Goal: Task Accomplishment & Management: Manage account settings

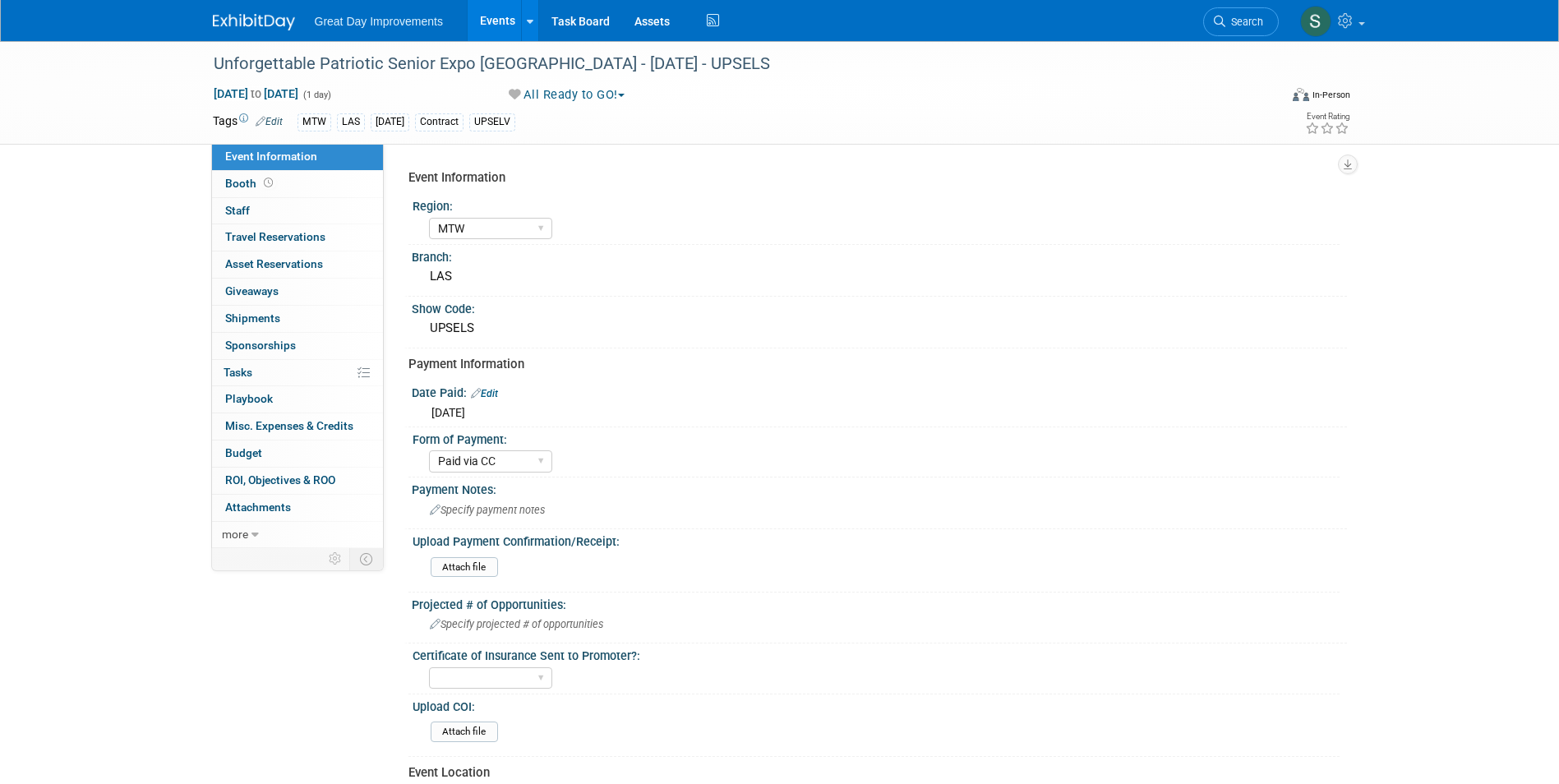
select select "MTW"
select select "Paid via CC"
click at [253, 25] on img at bounding box center [253, 22] width 82 height 17
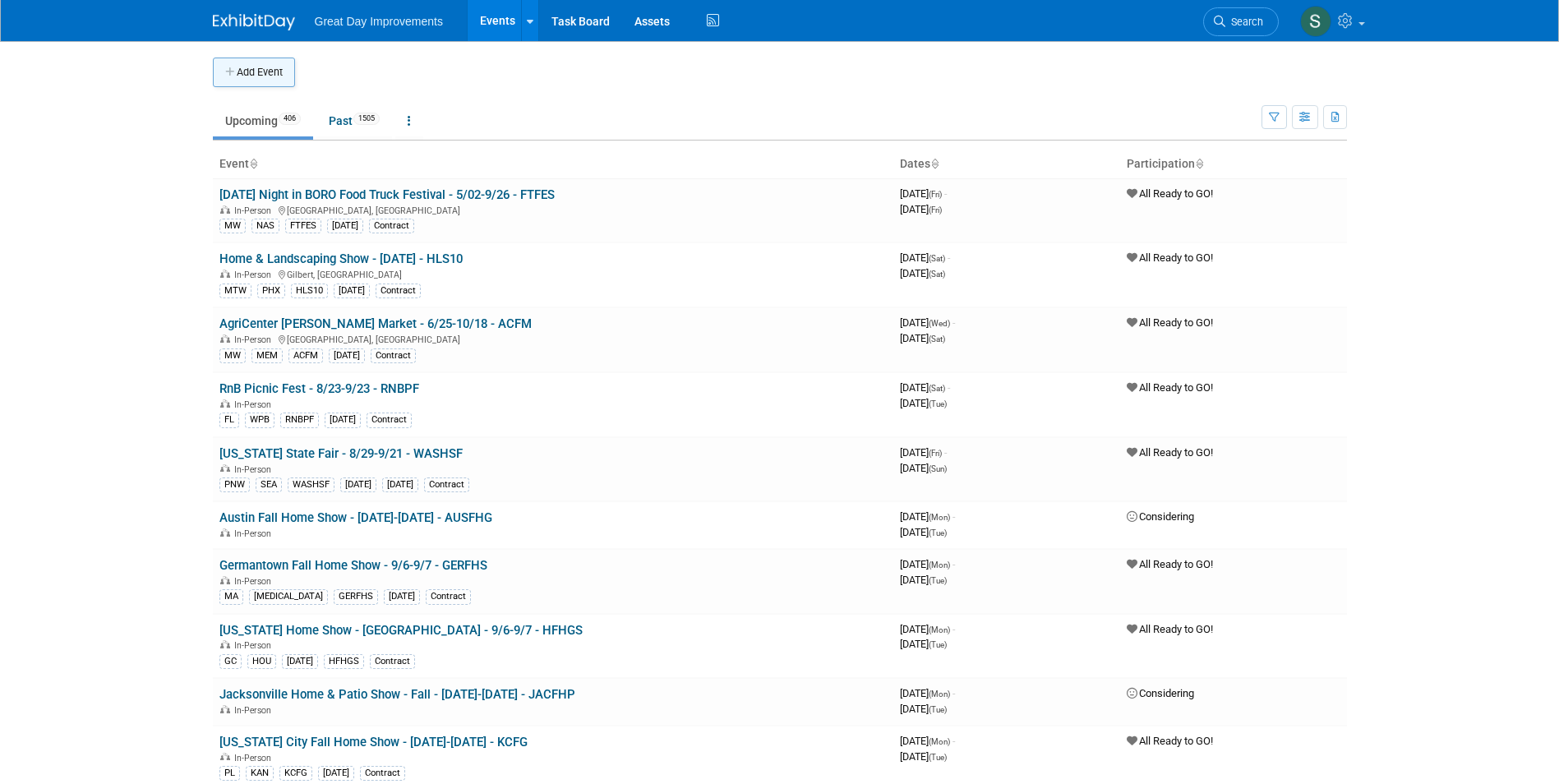
drag, startPoint x: 0, startPoint y: 0, endPoint x: 277, endPoint y: 67, distance: 285.0
click at [277, 67] on button "Add Event" at bounding box center [253, 72] width 82 height 30
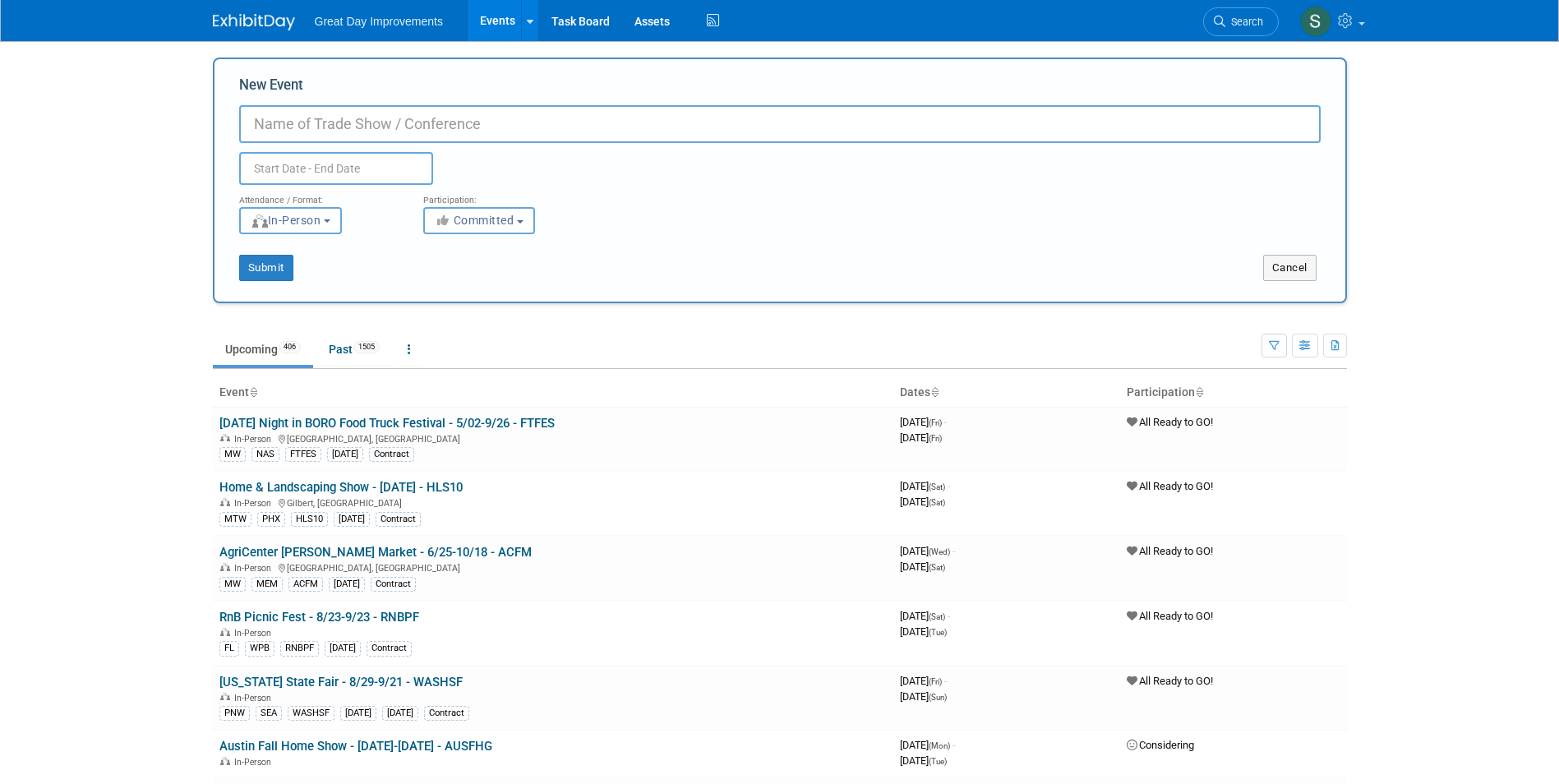
drag, startPoint x: 341, startPoint y: 142, endPoint x: 327, endPoint y: 121, distance: 25.2
click at [337, 139] on input "New Event" at bounding box center [780, 124] width 1082 height 38
paste input "Texas business Expo"
type input "[US_STATE] business Expo - [DATE] - TEXBE"
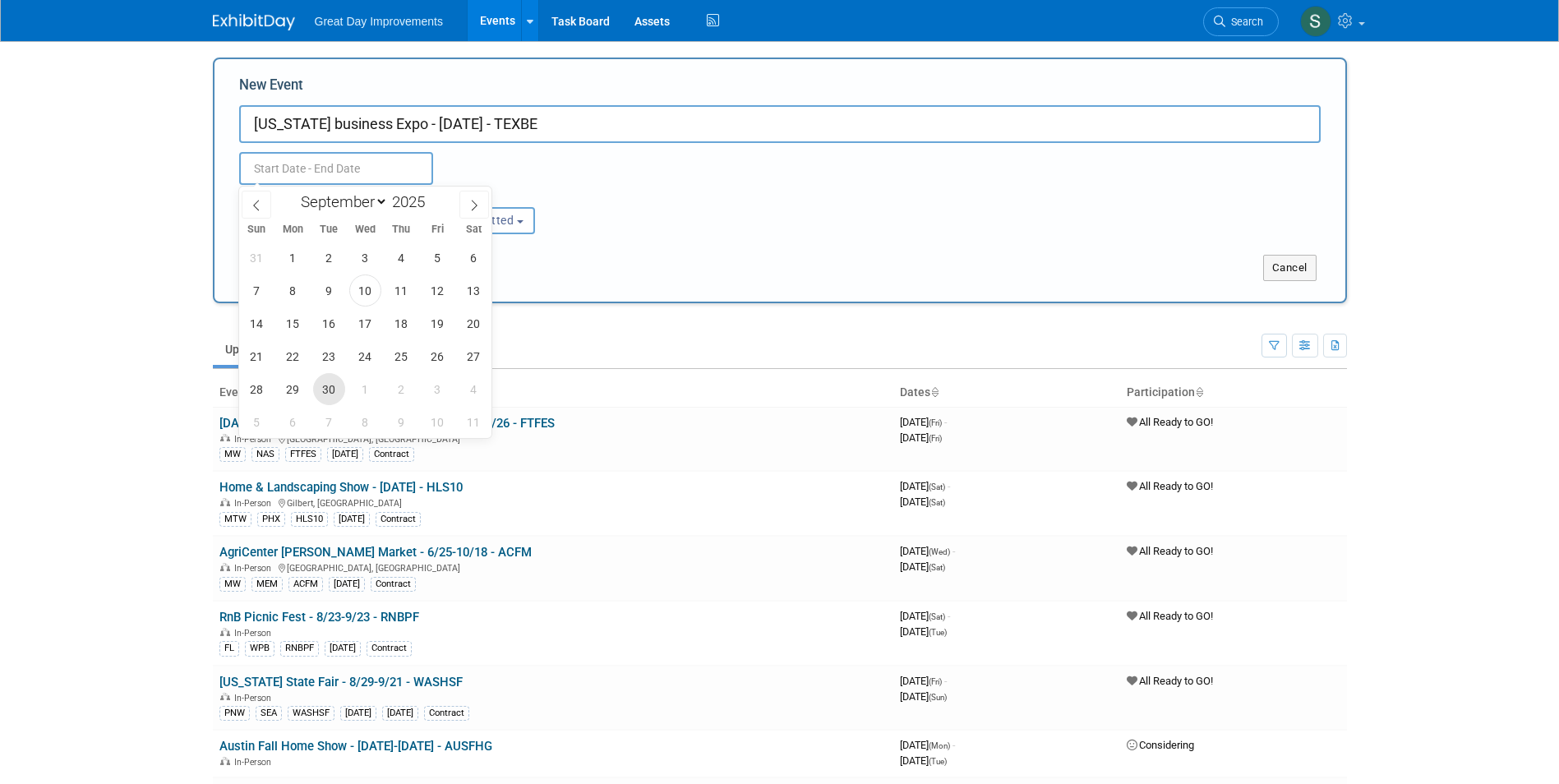
click at [329, 391] on span "30" at bounding box center [329, 388] width 32 height 32
type input "Sep 30, 2025 to Sep 30, 2025"
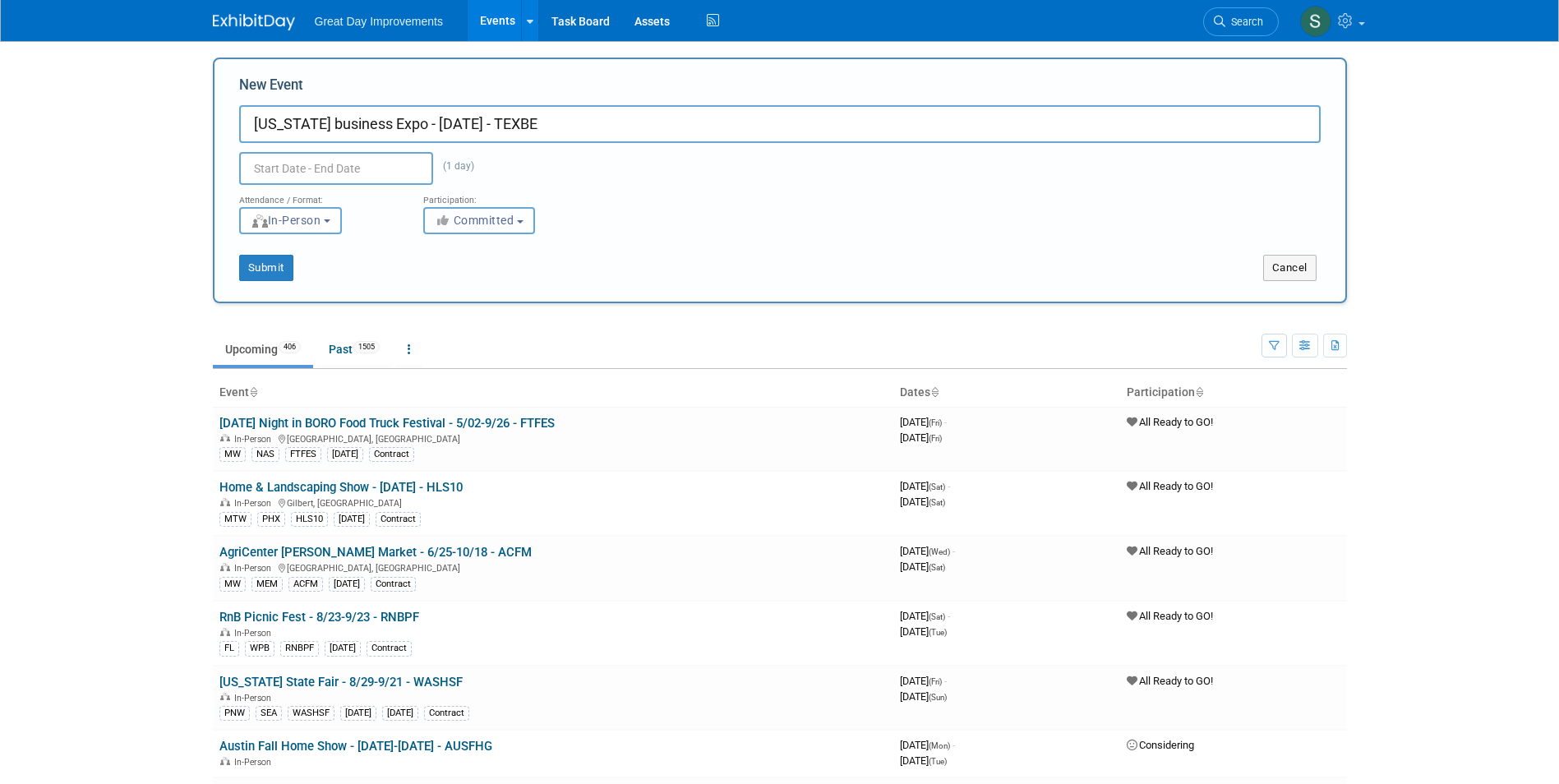
type input "Sep 30, 2025 to Sep 30, 2025"
click at [520, 219] on button "Committed" at bounding box center [479, 220] width 112 height 27
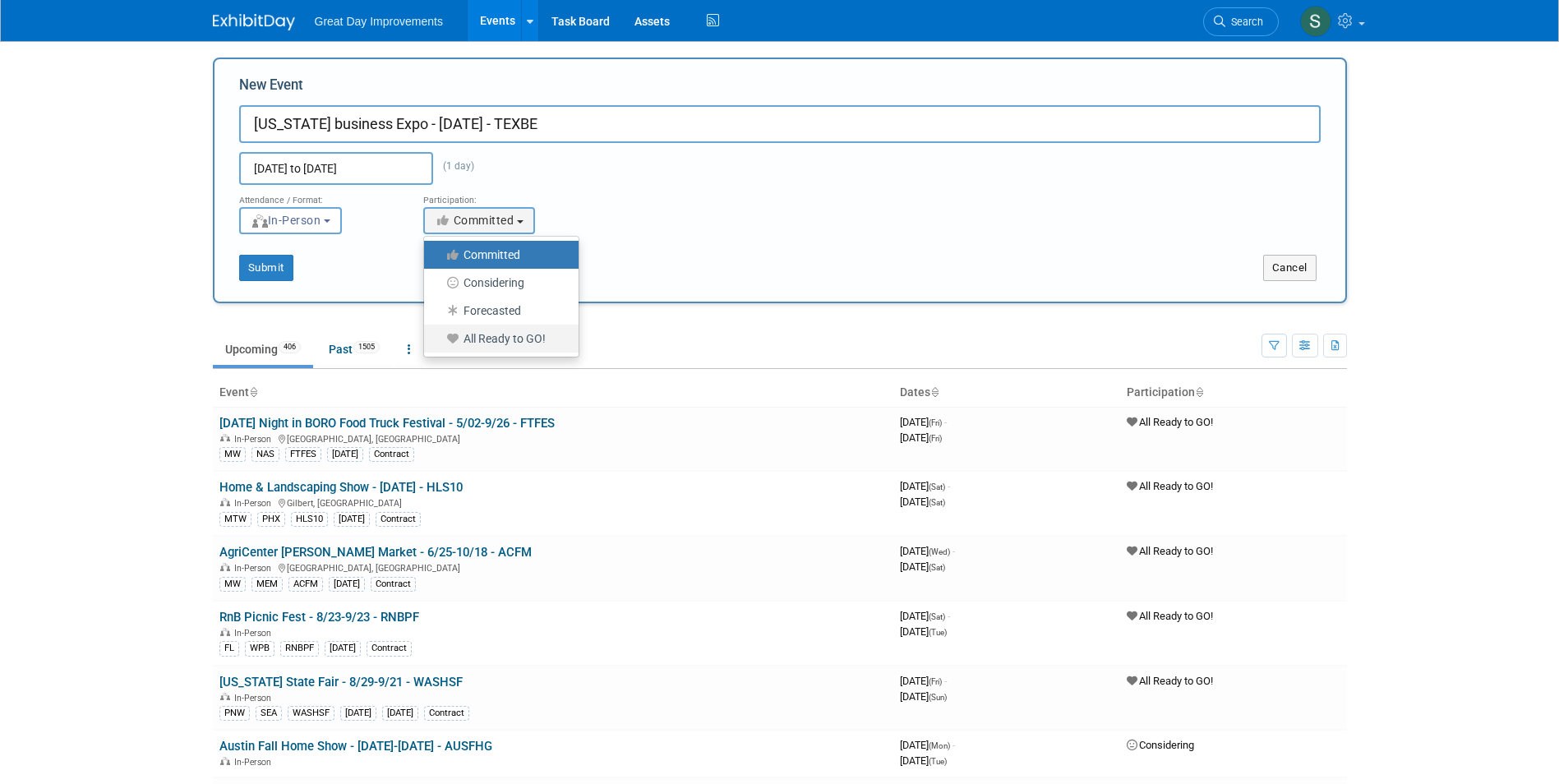
click at [499, 344] on label "All Ready to GO!" at bounding box center [497, 338] width 129 height 21
click at [439, 344] on input "All Ready to GO!" at bounding box center [434, 339] width 11 height 11
select select "102"
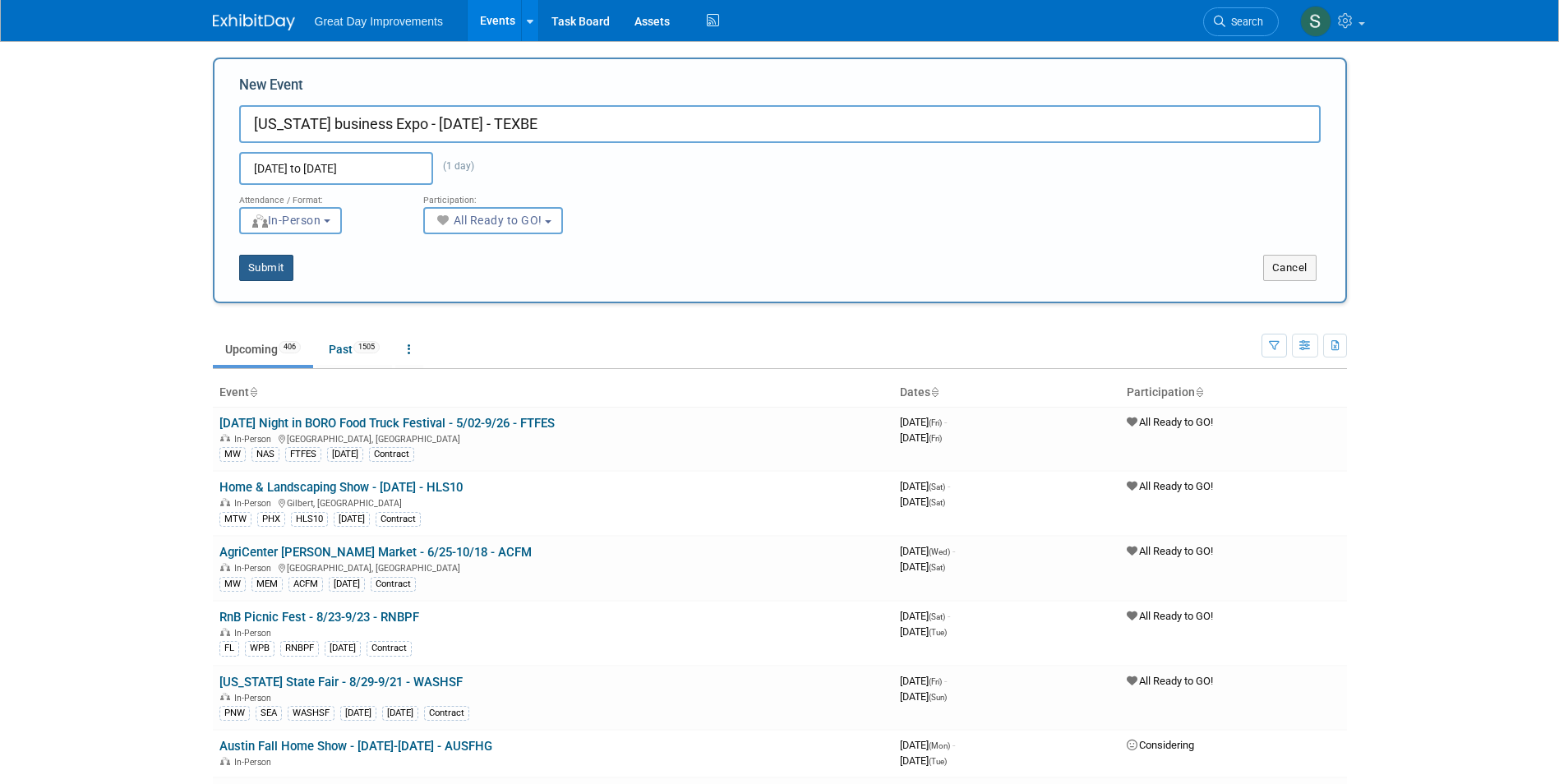
click at [257, 270] on button "Submit" at bounding box center [266, 268] width 55 height 26
type input "[US_STATE] business Expo - [DATE] - TEXBE"
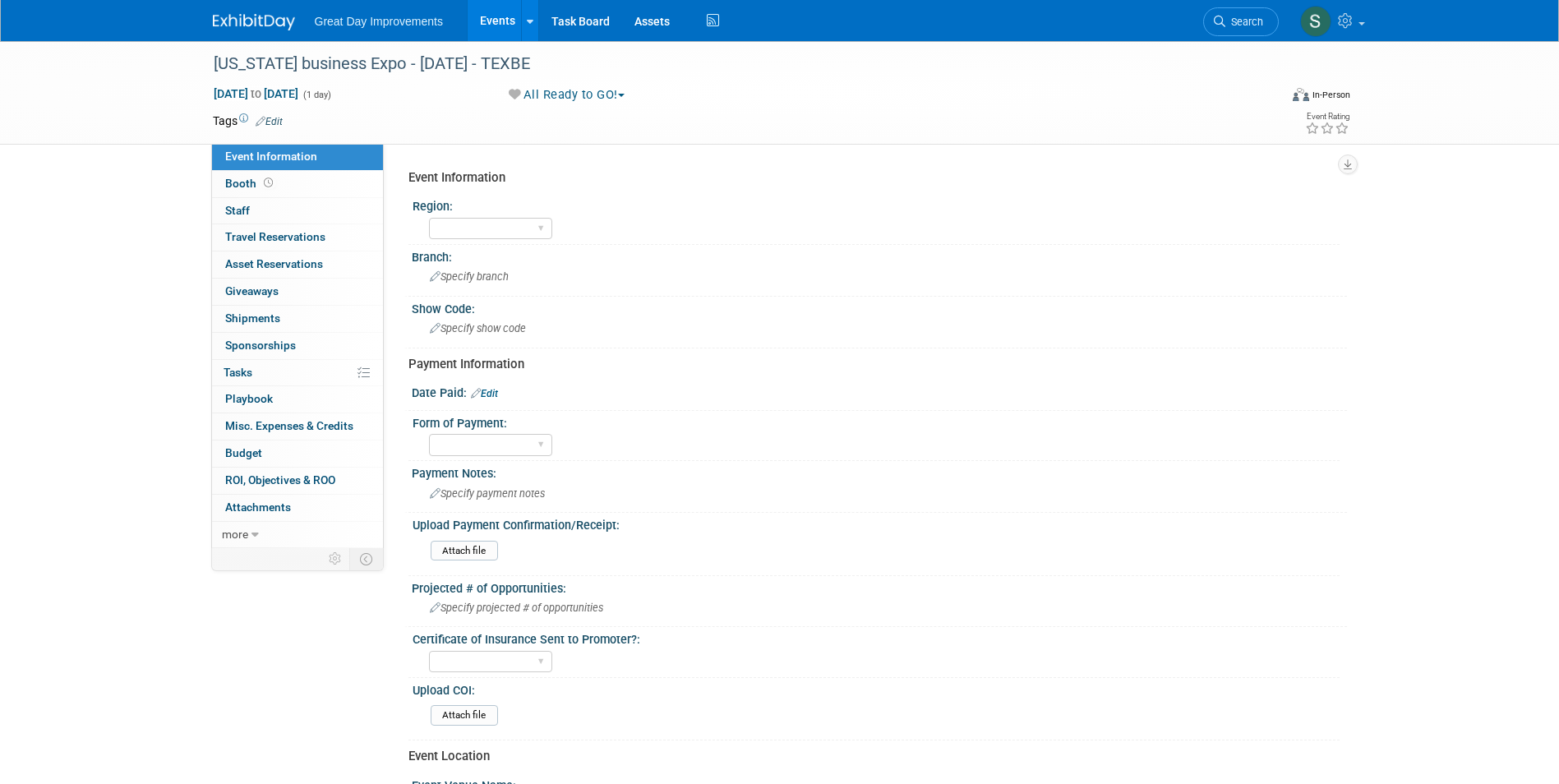
click at [277, 121] on link "Edit" at bounding box center [268, 121] width 27 height 11
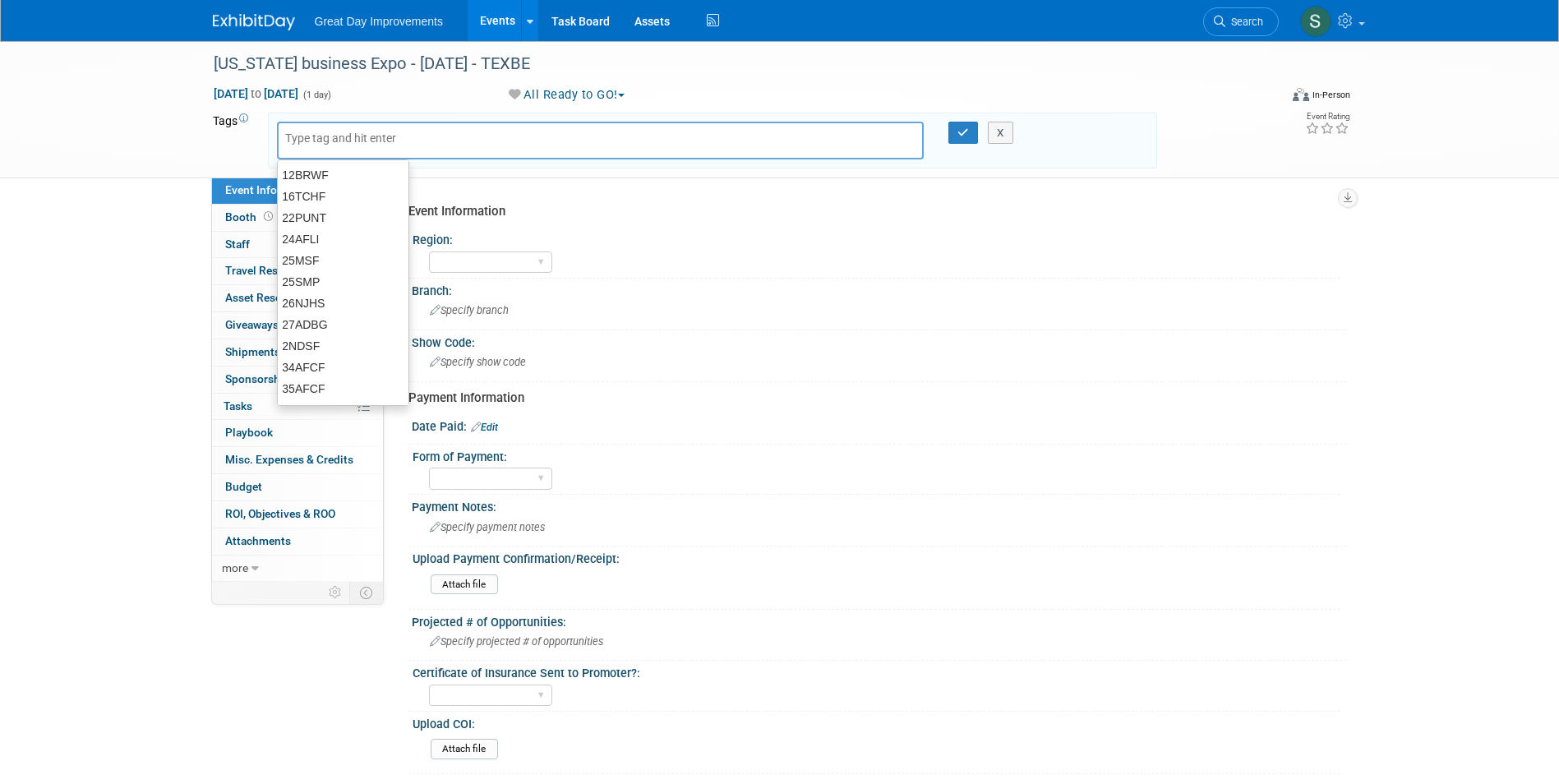
drag, startPoint x: 377, startPoint y: 138, endPoint x: 341, endPoint y: 140, distance: 36.1
click at [341, 140] on input "text" at bounding box center [350, 138] width 131 height 17
type input "GC"
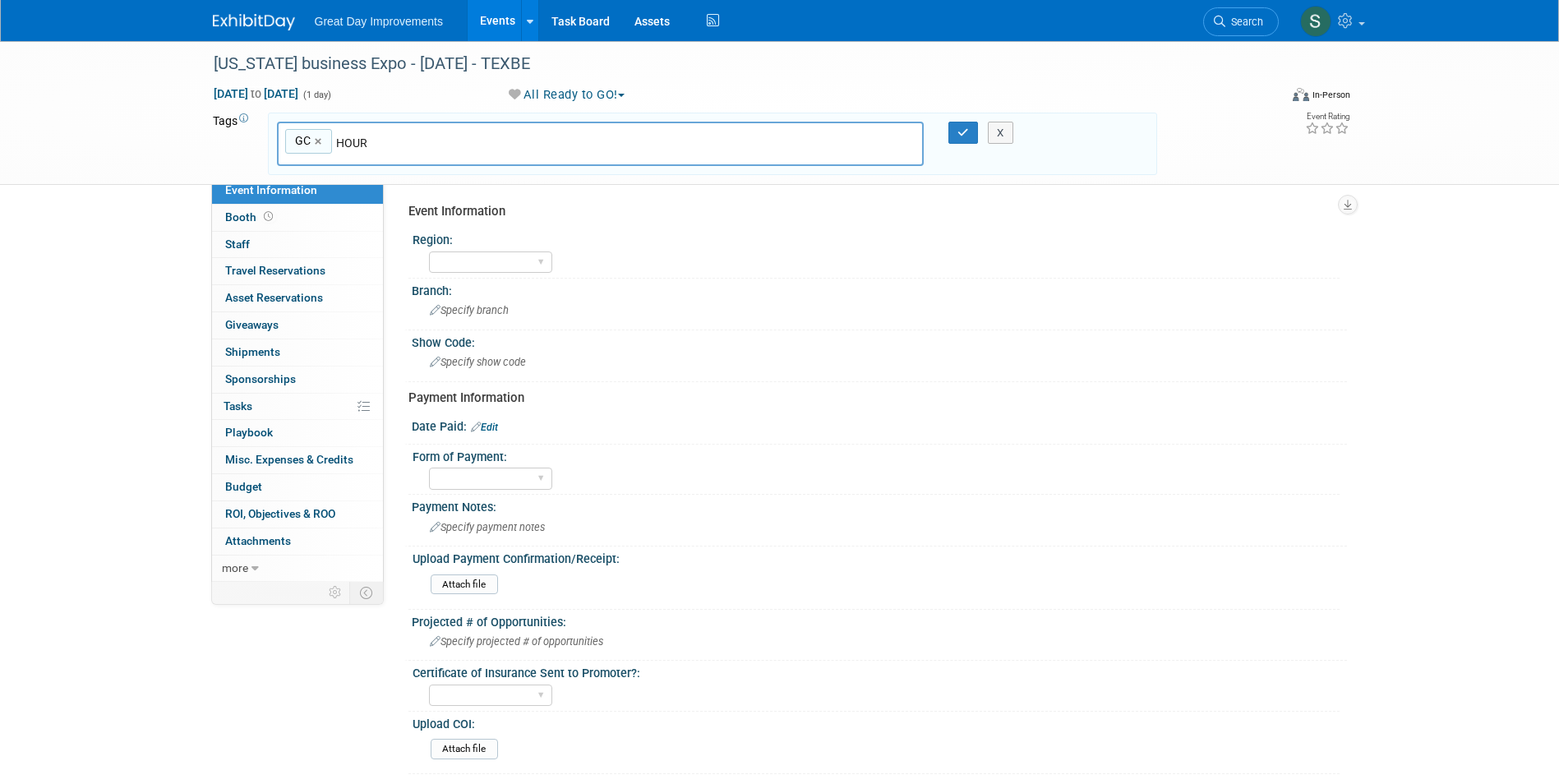
type input "HOU"
type input "GC, HOU"
type input "TEXBE"
type input "GC, HOU, TEXBE"
type input "[DATE]"
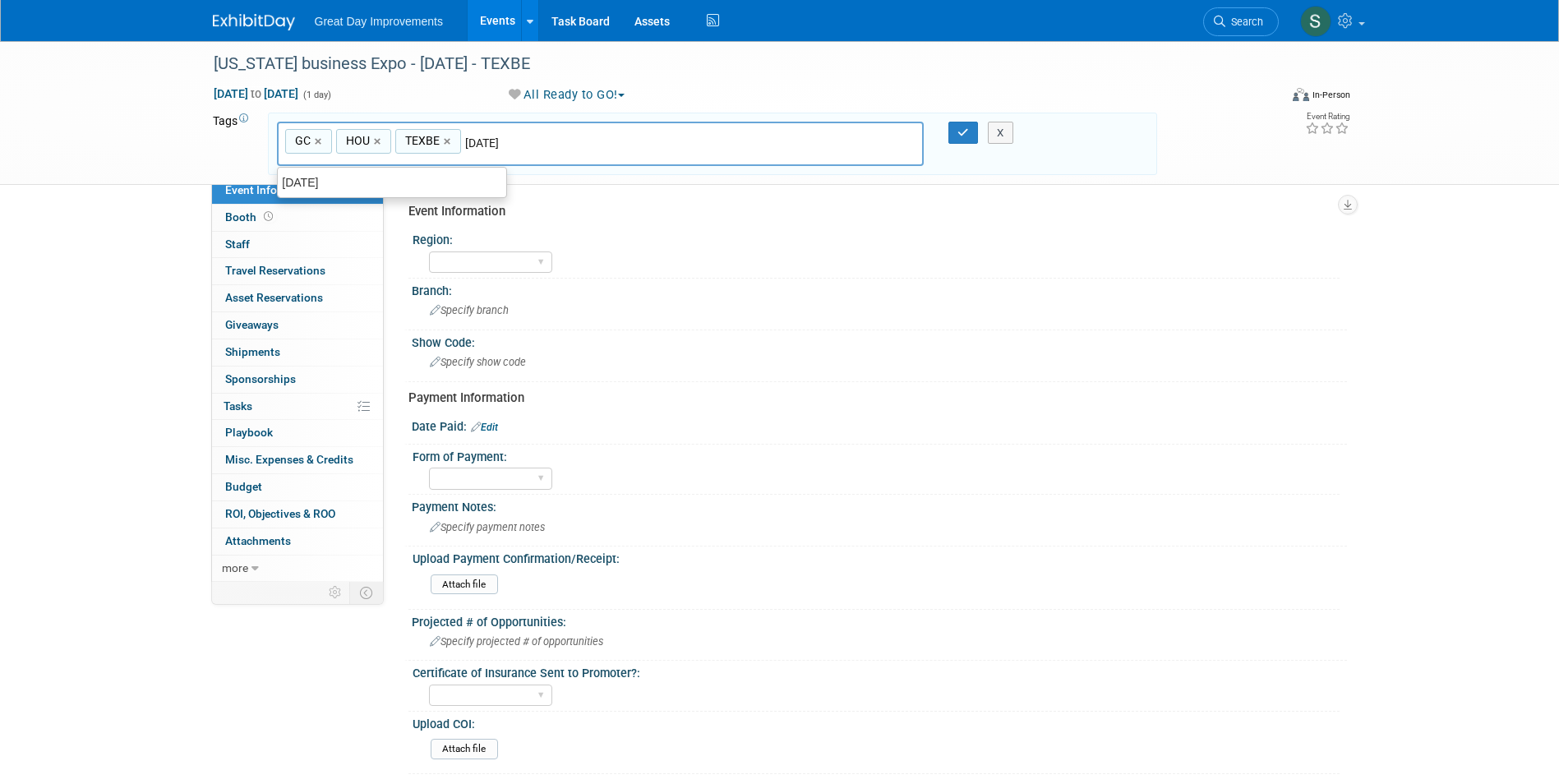
type input "GC, HOU, TEXBE, SEPT25"
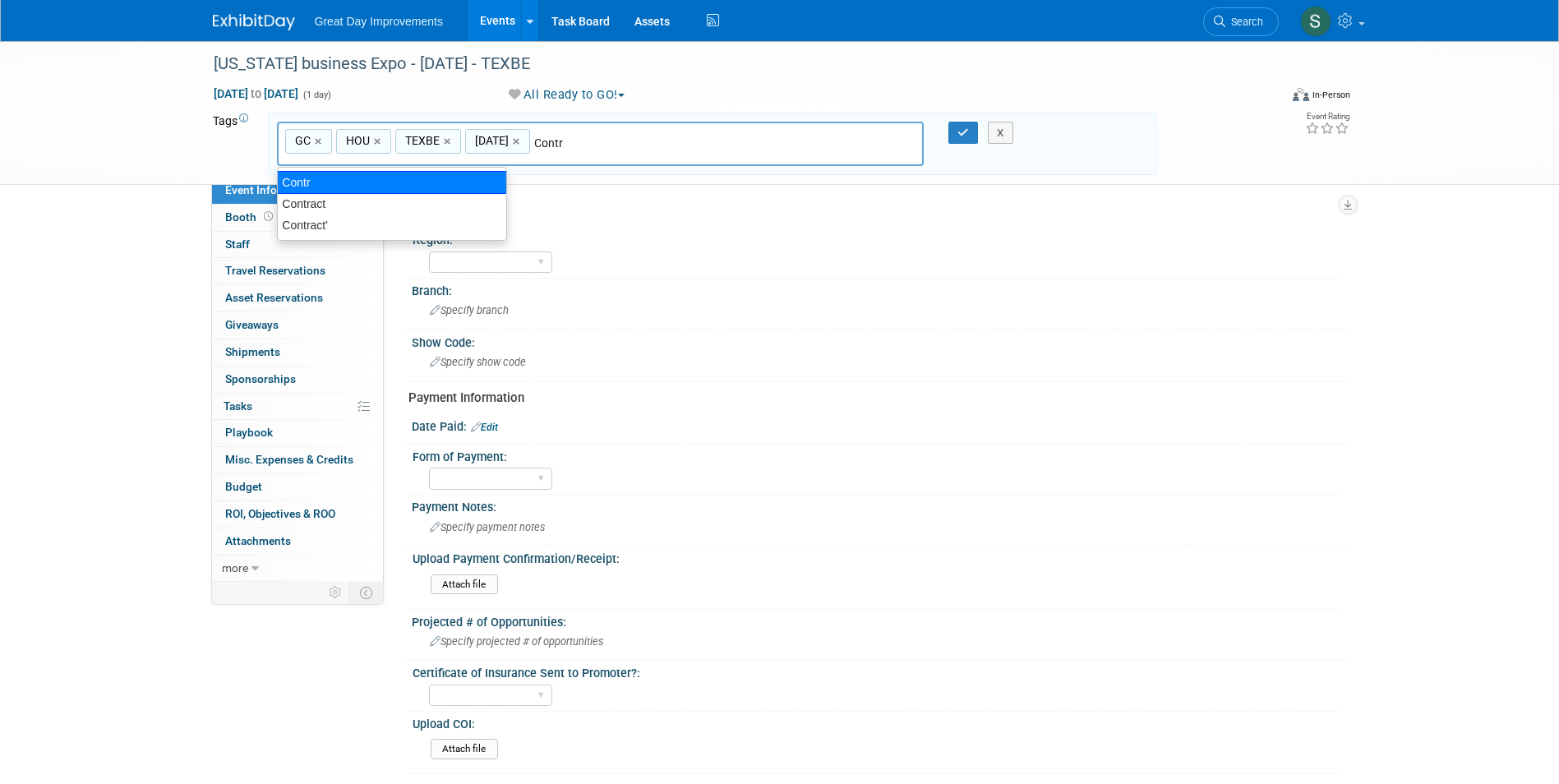
type input "Contract"
type input "GC, HOU, TEXBE, SEPT25, Contract"
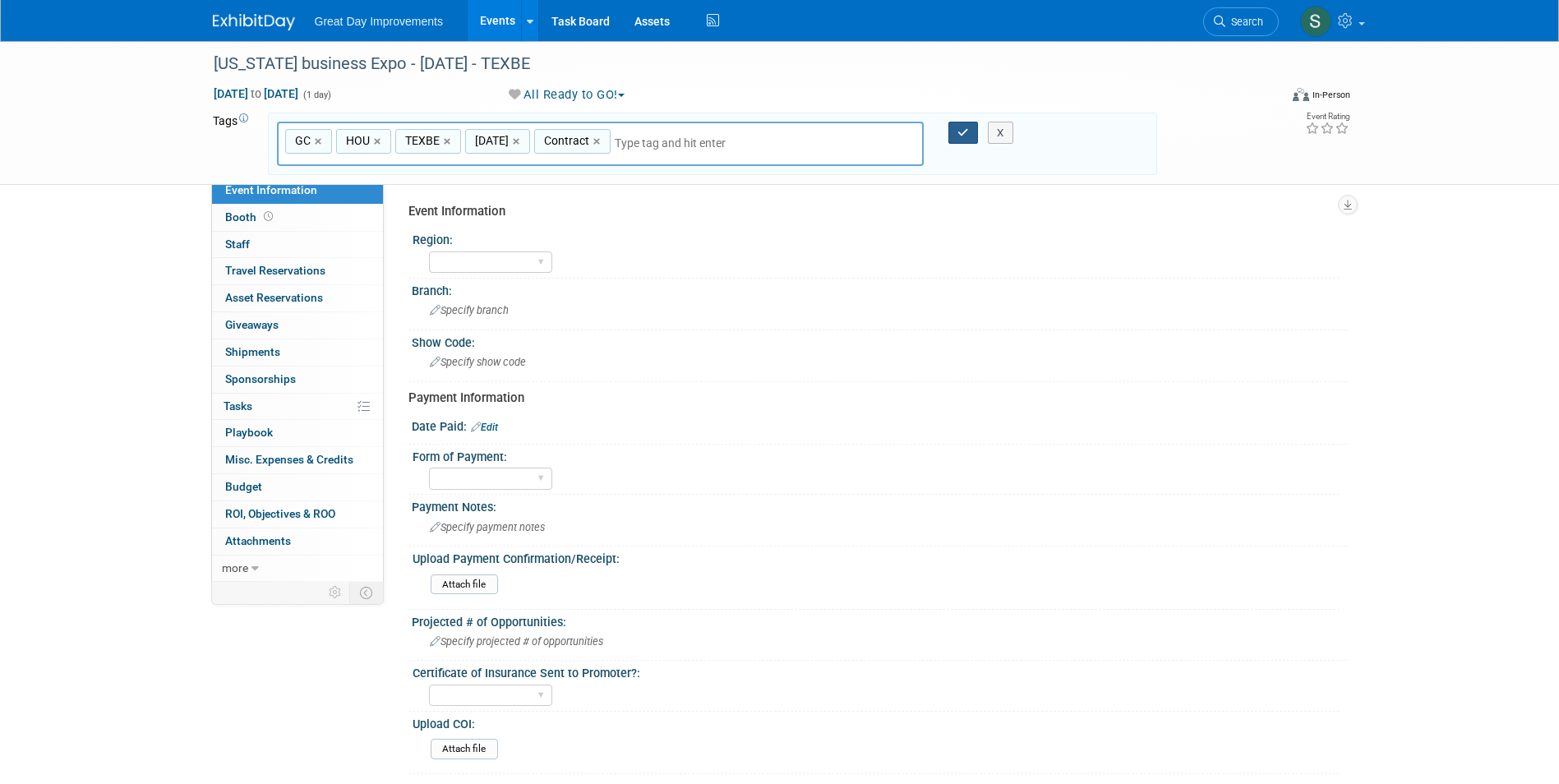
click at [966, 132] on icon "button" at bounding box center [963, 133] width 11 height 11
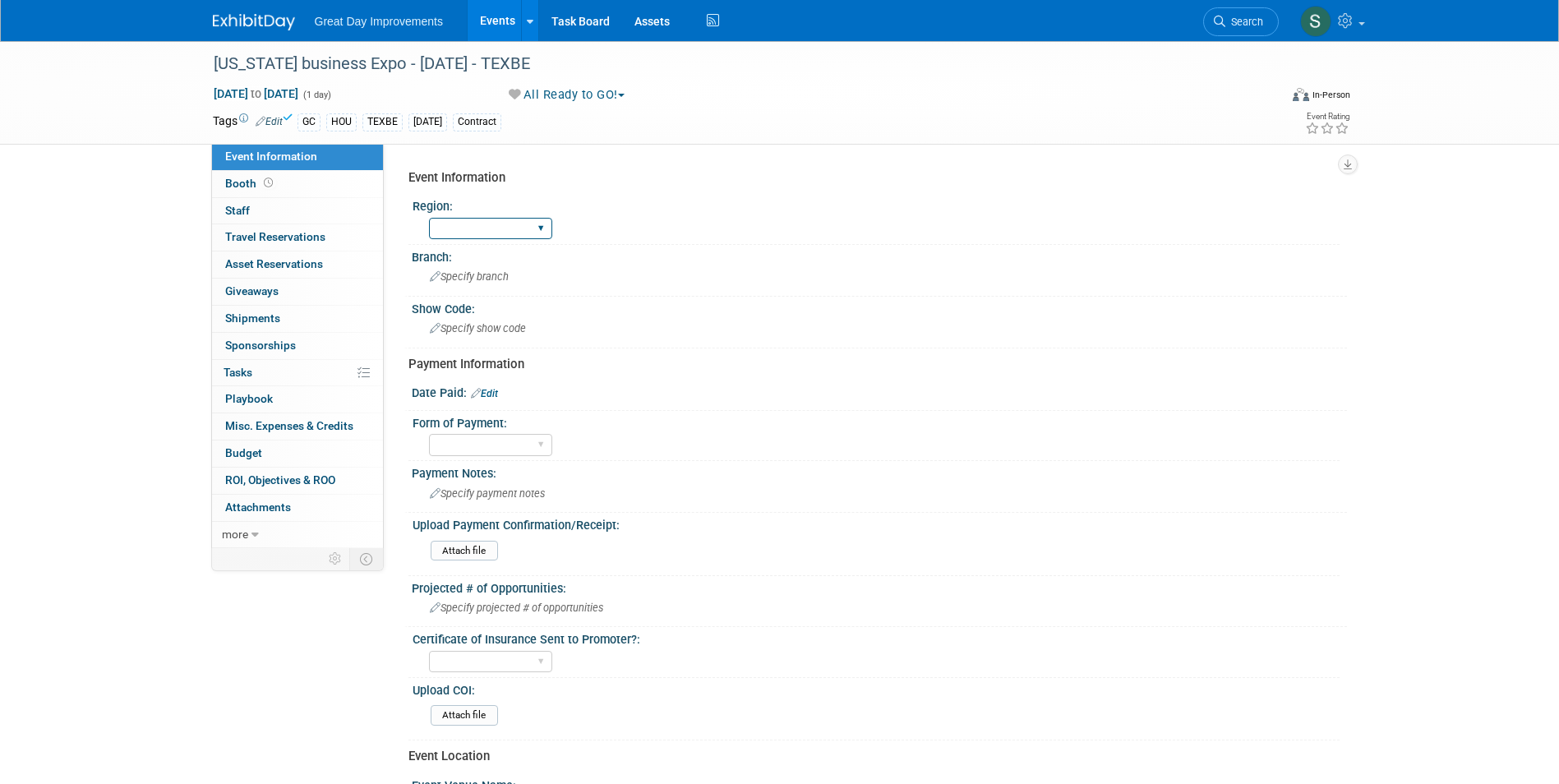
click at [473, 222] on select "GC MA MW MTW NE NEW OV PL PNW SA SE SC UMW FL" at bounding box center [490, 229] width 123 height 22
select select "GC"
click at [429, 218] on select "GC MA MW MTW NE NEW OV PL PNW SA SE SC UMW FL" at bounding box center [490, 229] width 123 height 22
click at [467, 257] on div "Branch:" at bounding box center [878, 255] width 935 height 20
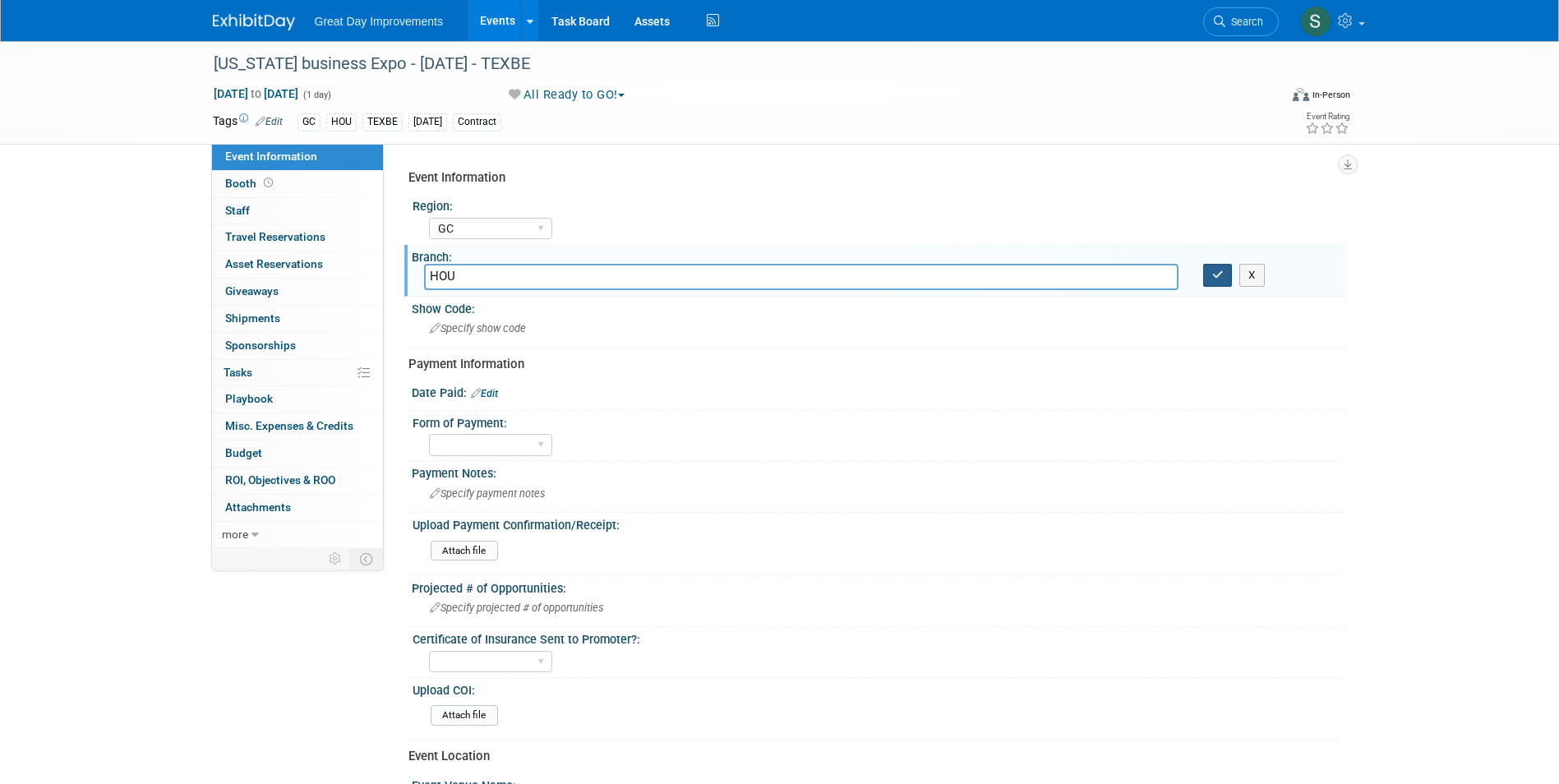
type input "HOU"
click at [1210, 277] on button "button" at bounding box center [1218, 275] width 30 height 23
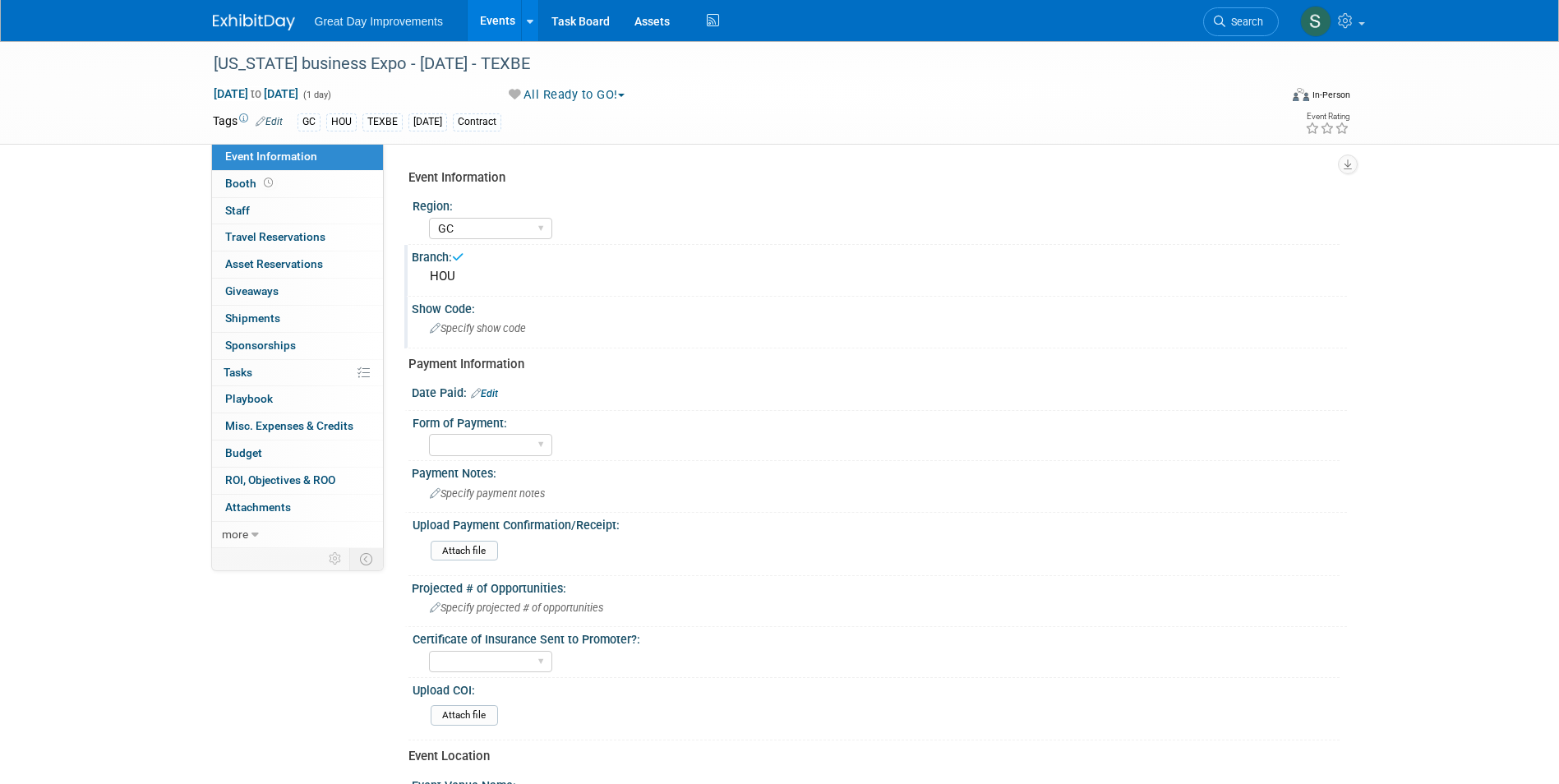
click at [522, 312] on div "Show Code:" at bounding box center [878, 307] width 935 height 20
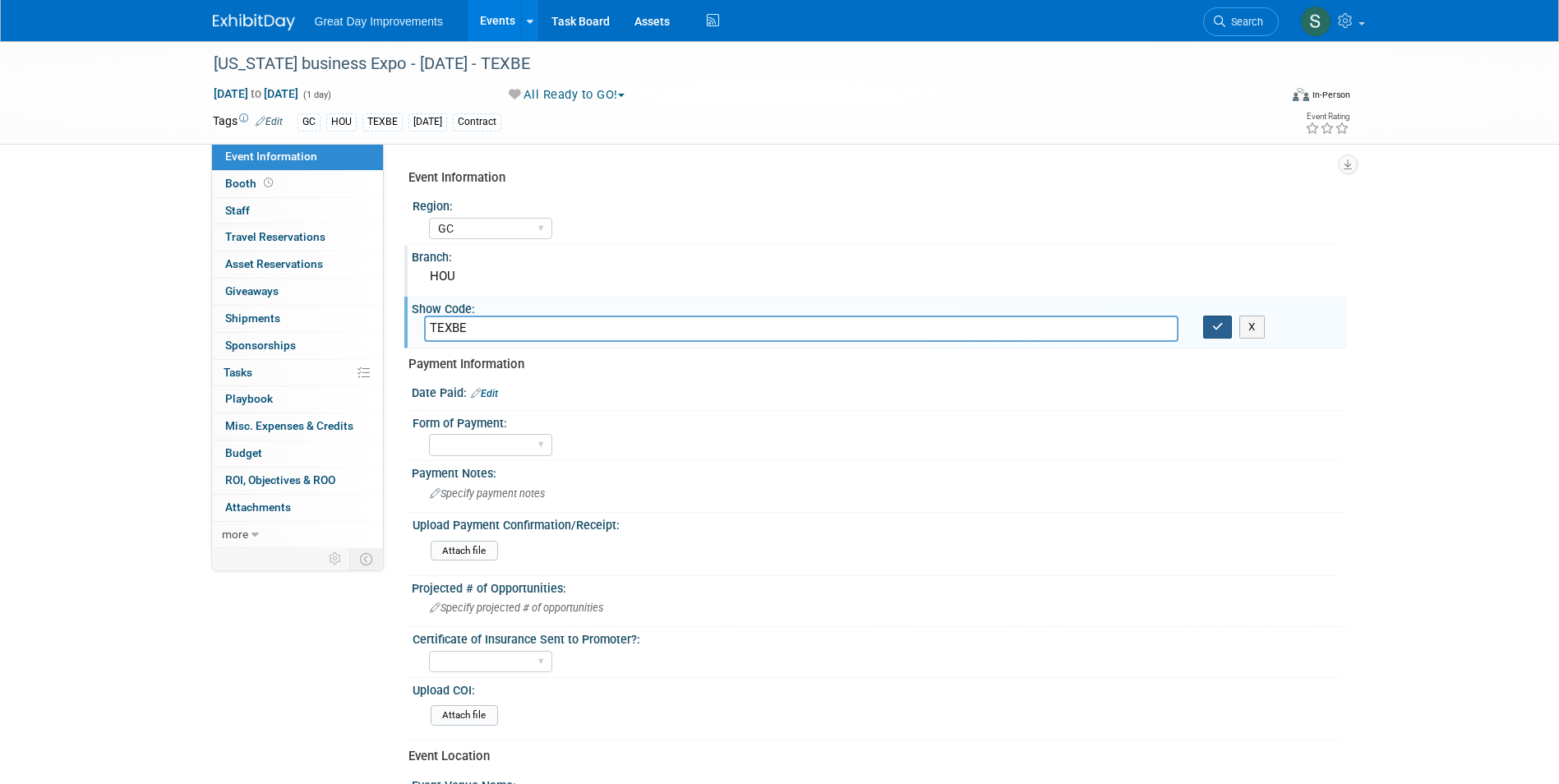
type input "TEXBE"
click at [1215, 334] on button "button" at bounding box center [1218, 326] width 30 height 23
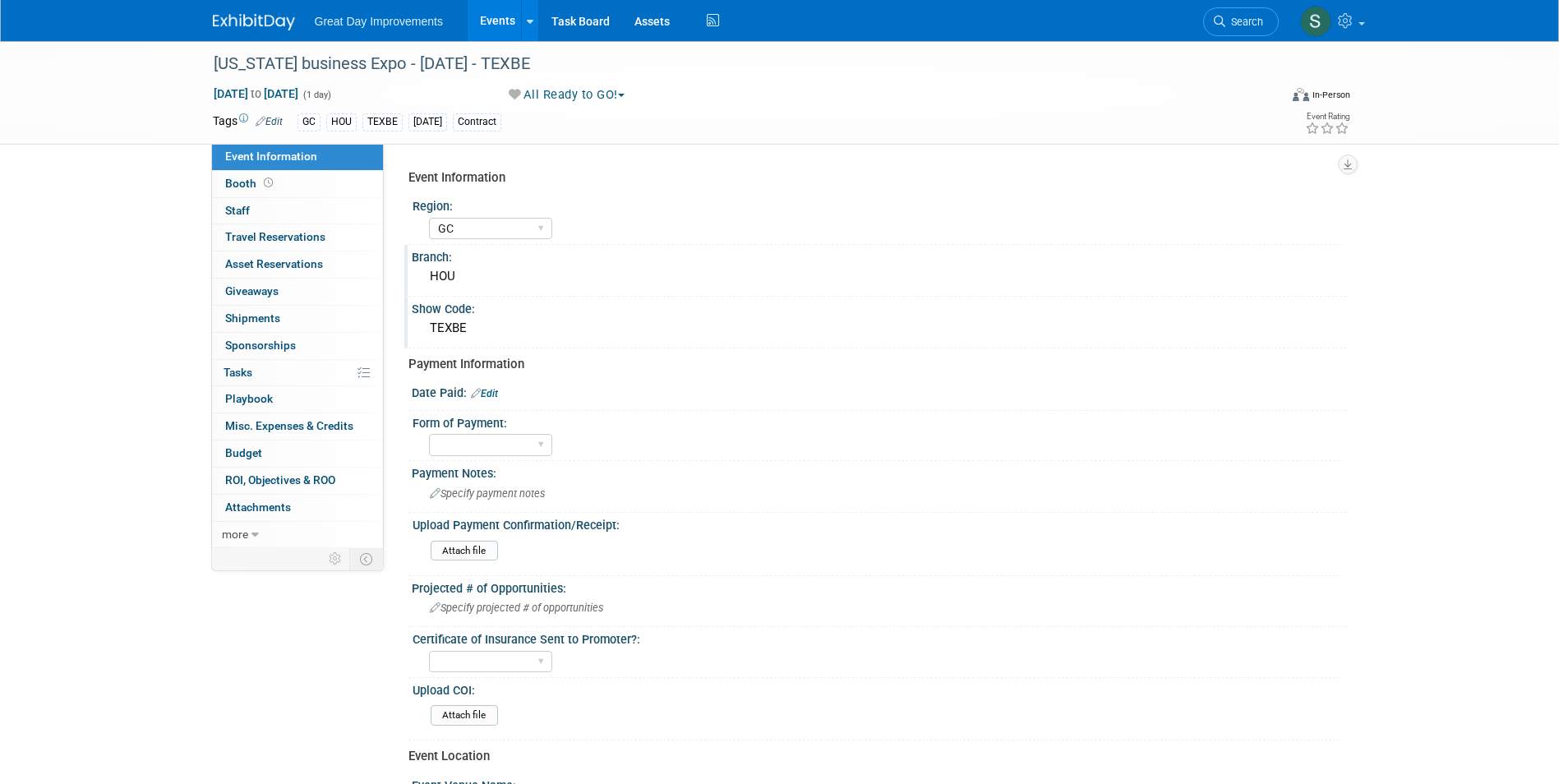
click at [221, 6] on div at bounding box center [264, 15] width 102 height 31
click at [224, 22] on img at bounding box center [253, 22] width 82 height 17
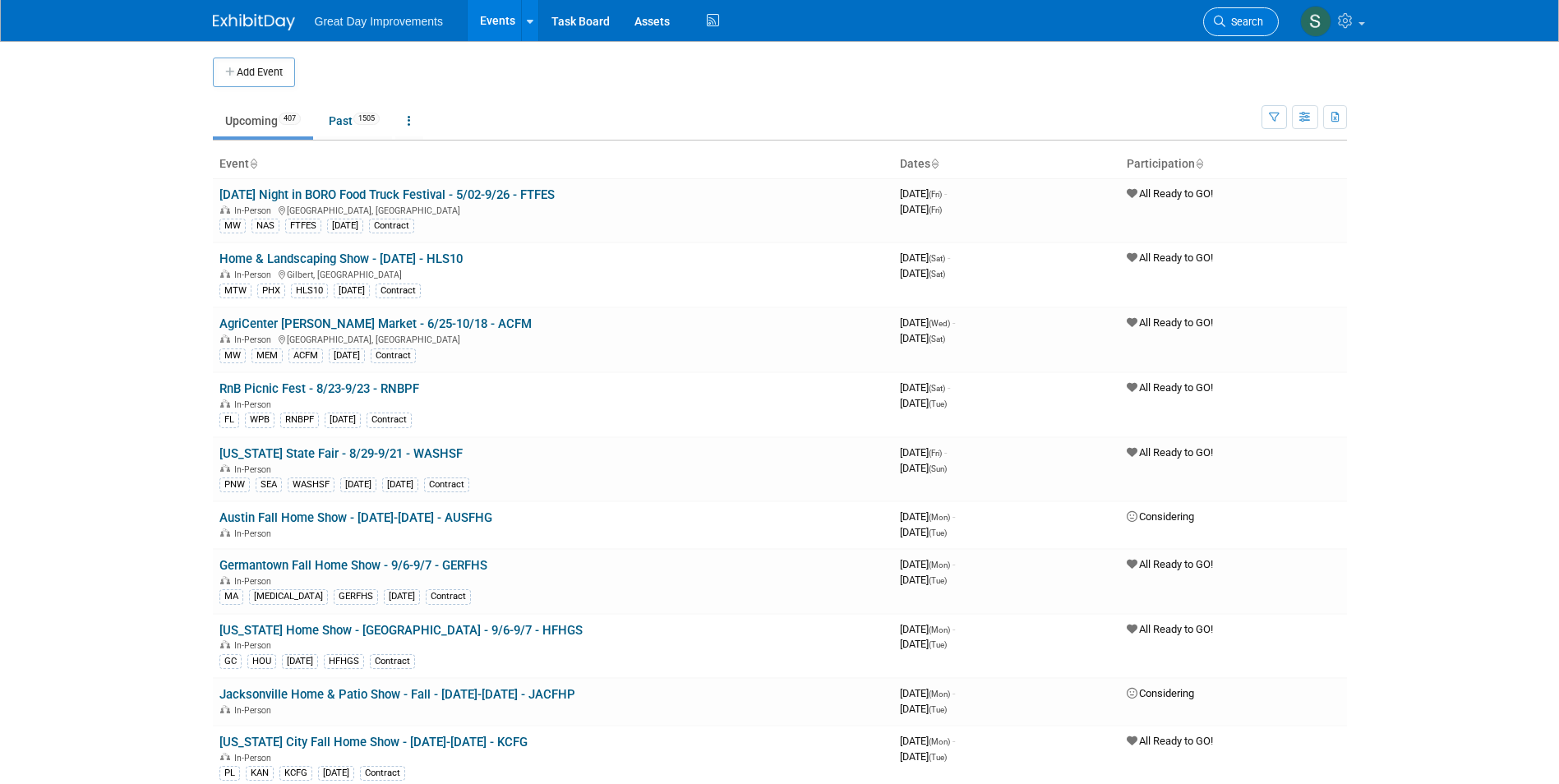
click at [1237, 18] on span "Search" at bounding box center [1244, 21] width 38 height 12
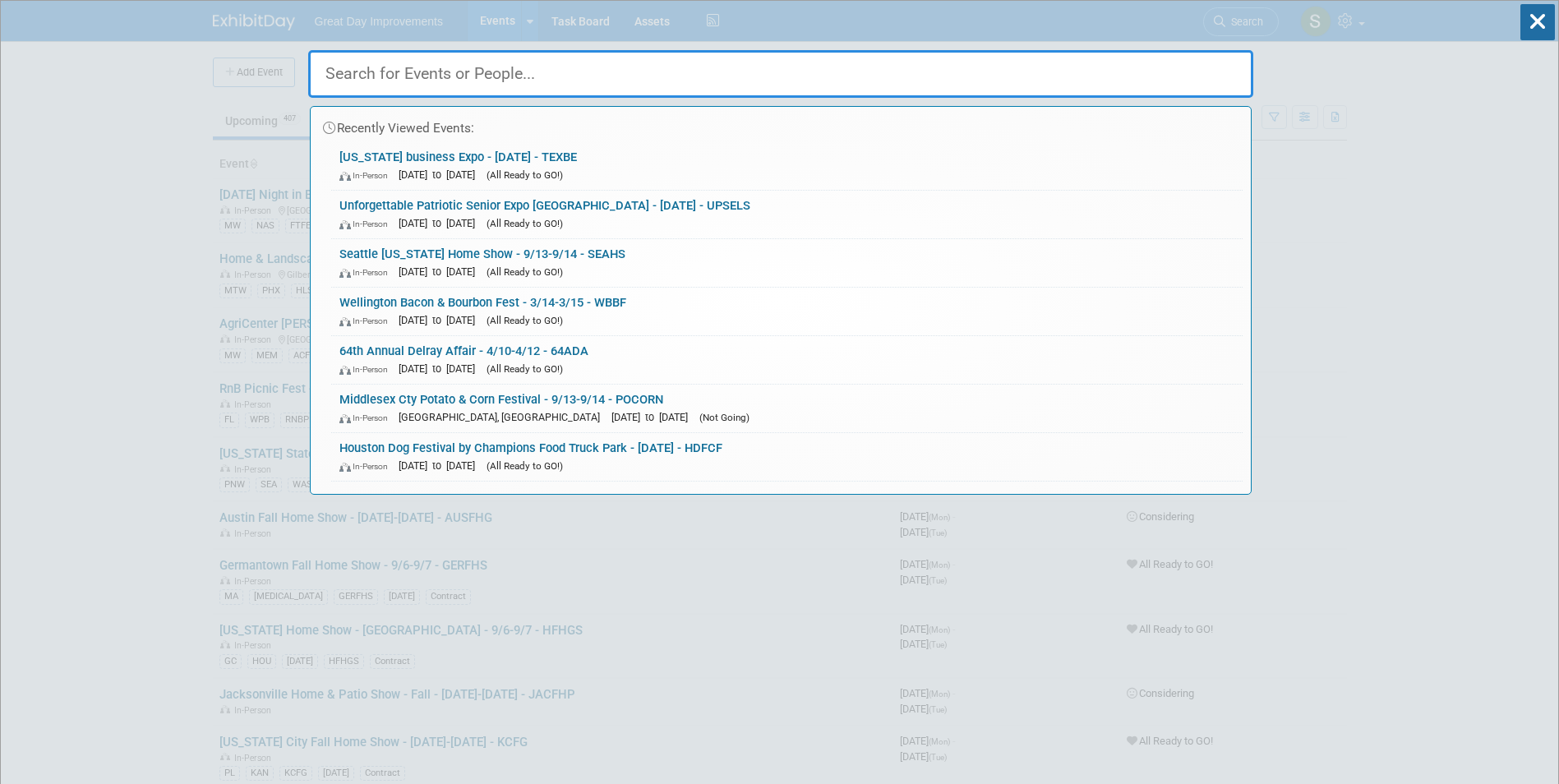
paste input "Hollydays Market"
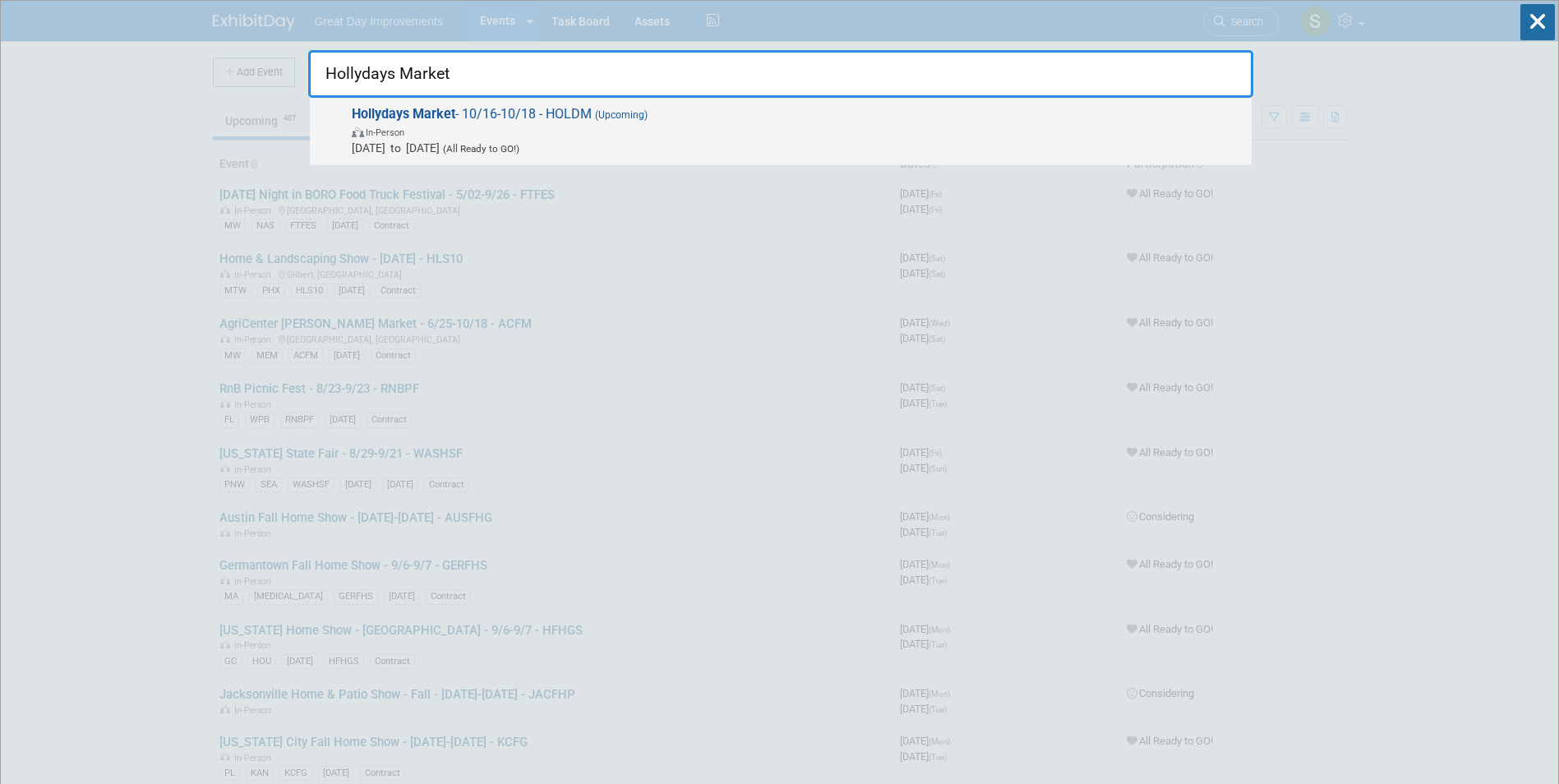
type input "Hollydays Market"
click at [494, 115] on span "Hollydays Market - 10/16-10/18 - HOLDM (Upcoming) In-Person Oct 16, 2025 to Oct…" at bounding box center [795, 131] width 897 height 50
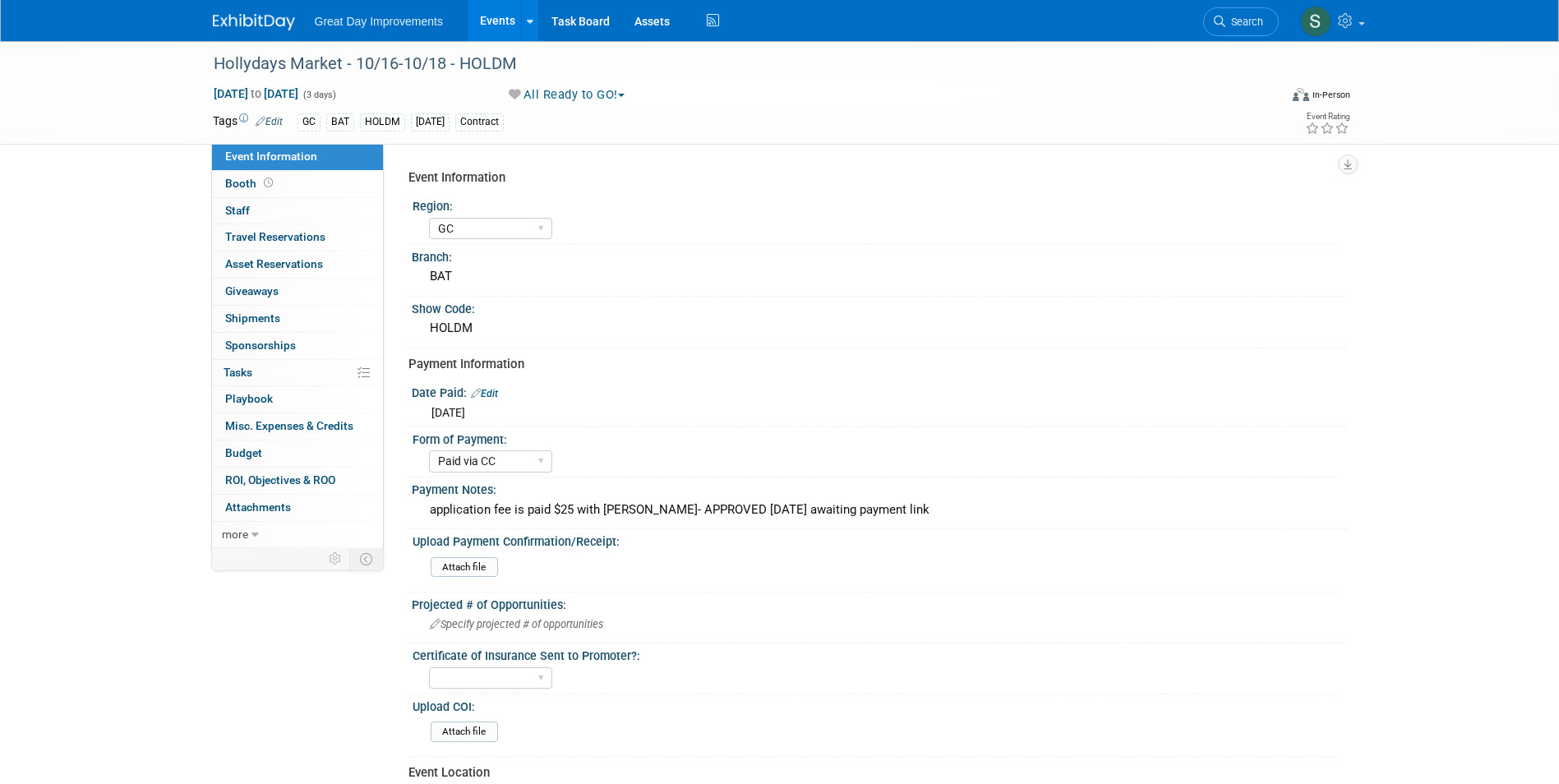
select select "GC"
select select "Paid via CC"
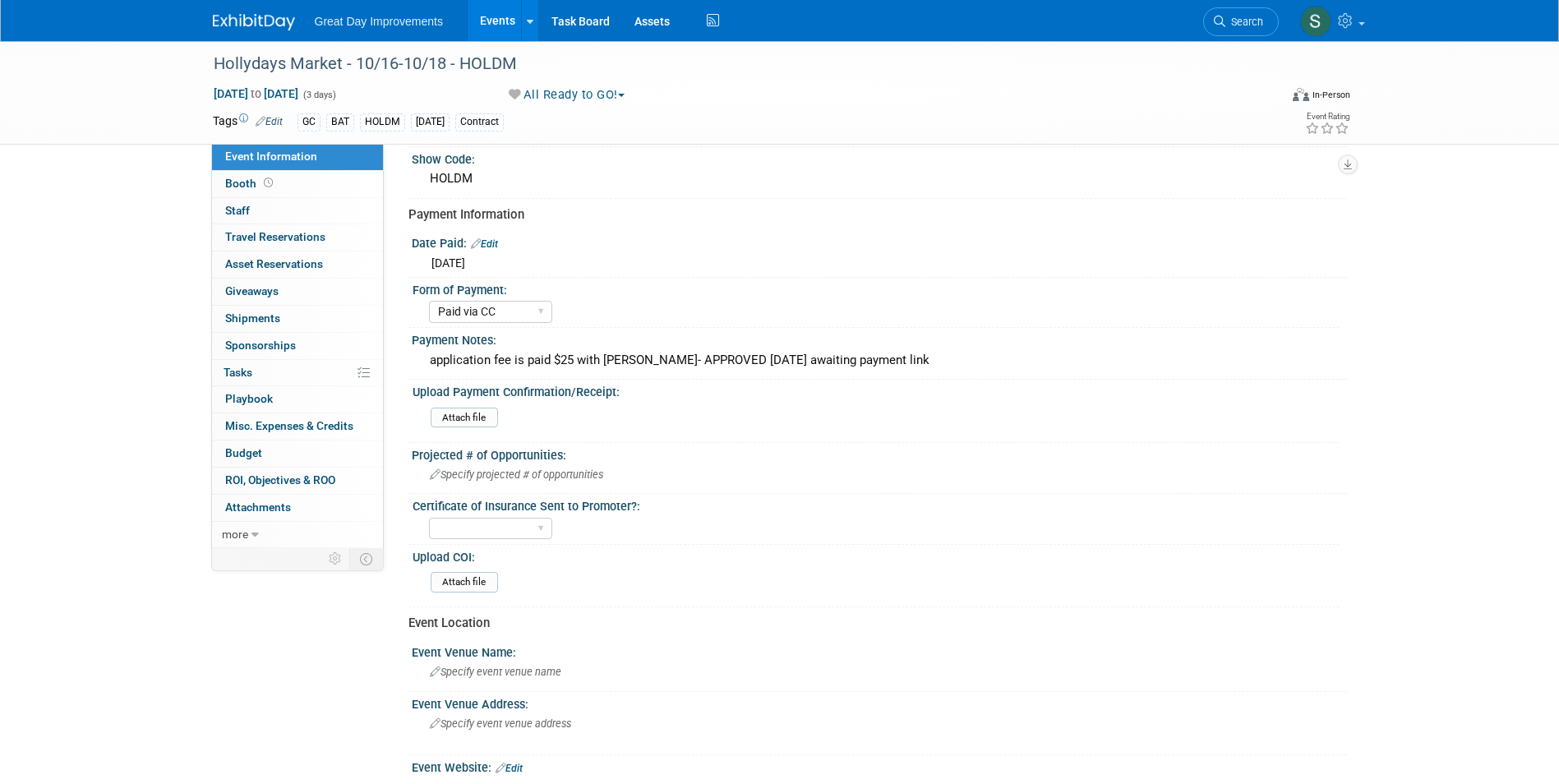
scroll to position [165, 0]
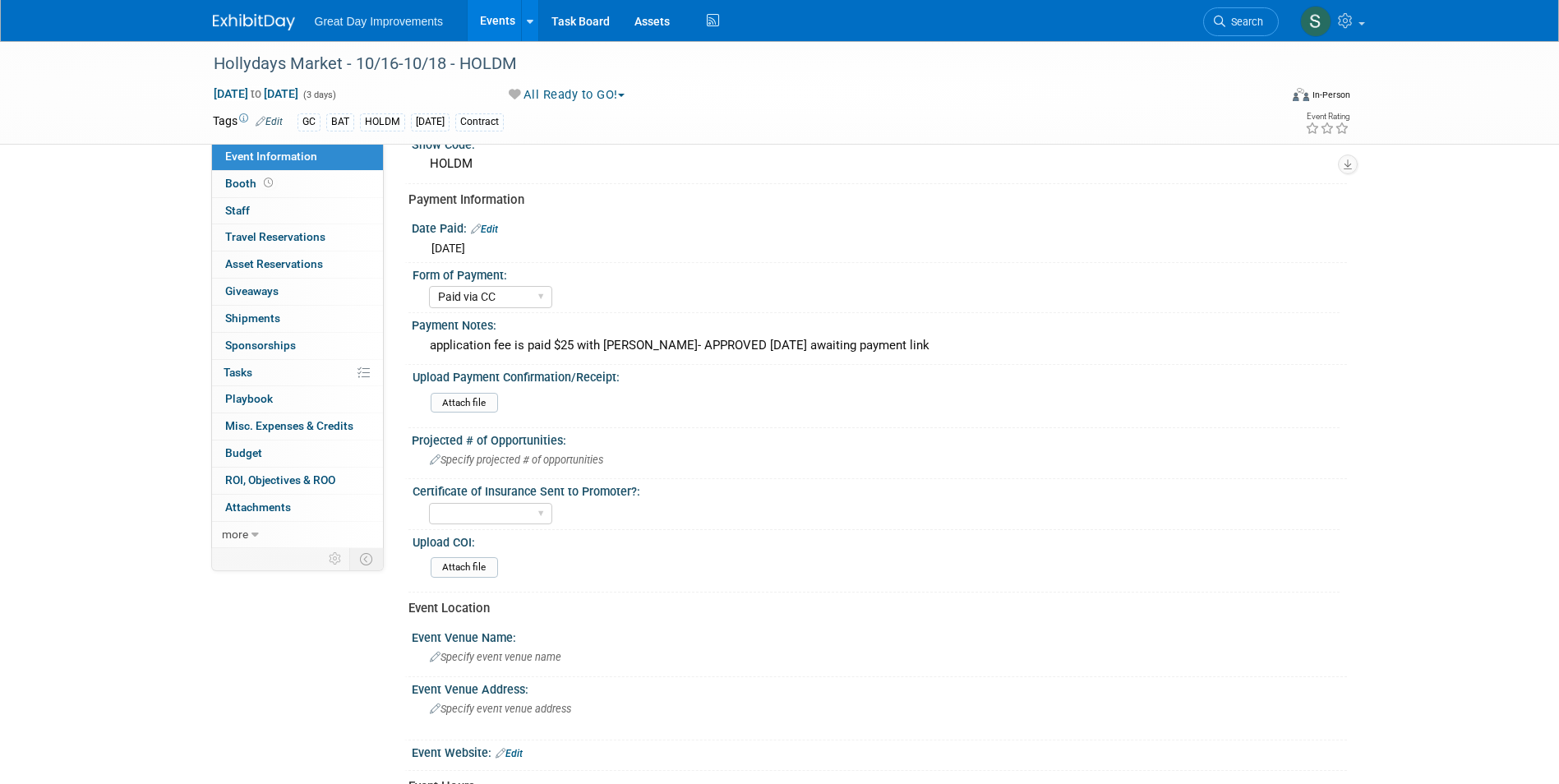
click at [471, 491] on div "Certificate of Insurance Sent to Promoter?:" at bounding box center [876, 489] width 927 height 20
click at [471, 511] on select "Yes No Not Required" at bounding box center [490, 514] width 123 height 22
click at [429, 503] on select "Yes No Not Required" at bounding box center [490, 514] width 123 height 22
click at [477, 556] on div "Attach file" at bounding box center [881, 569] width 915 height 39
click at [477, 565] on input "file" at bounding box center [386, 567] width 224 height 18
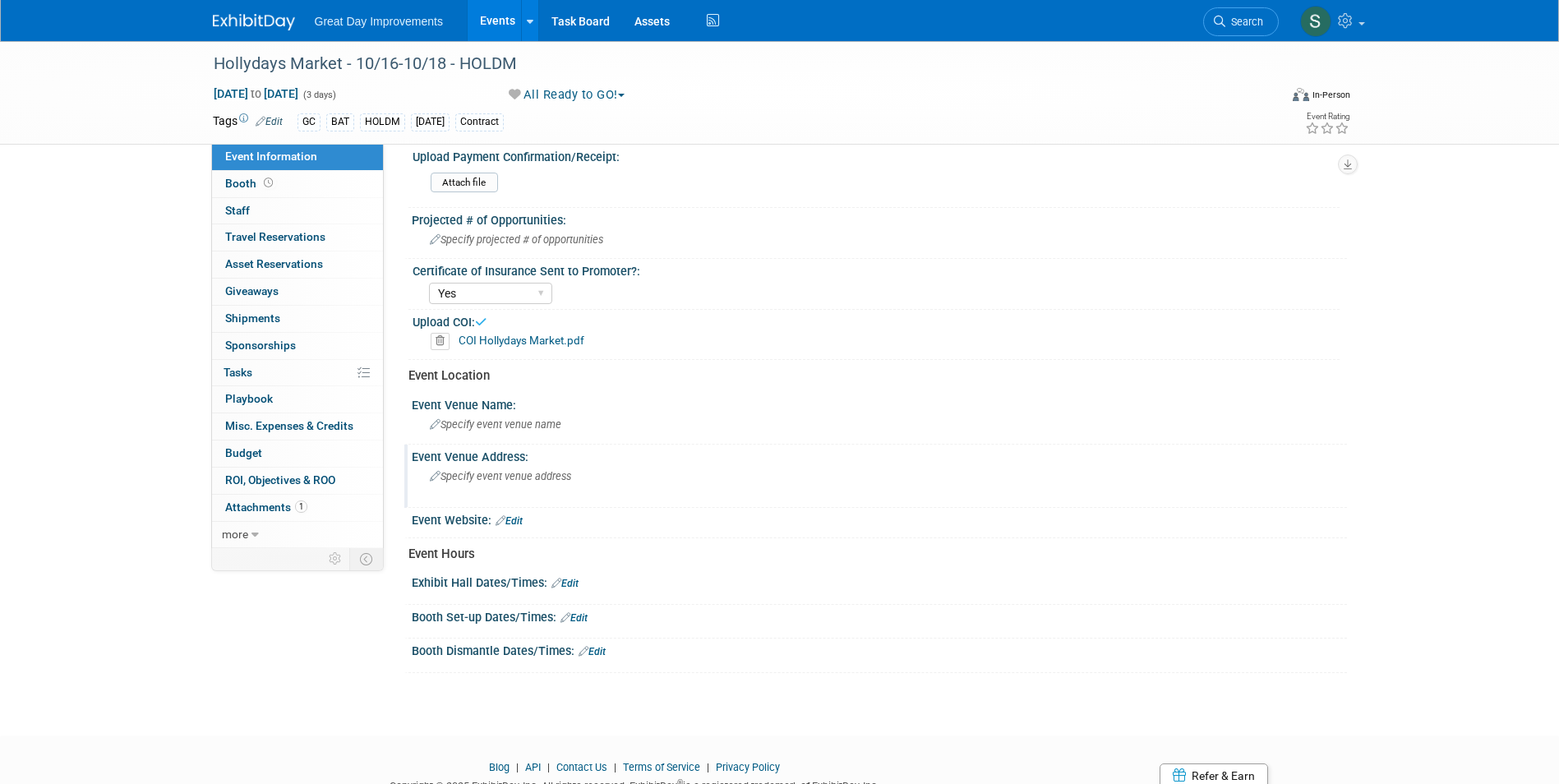
scroll to position [450, 0]
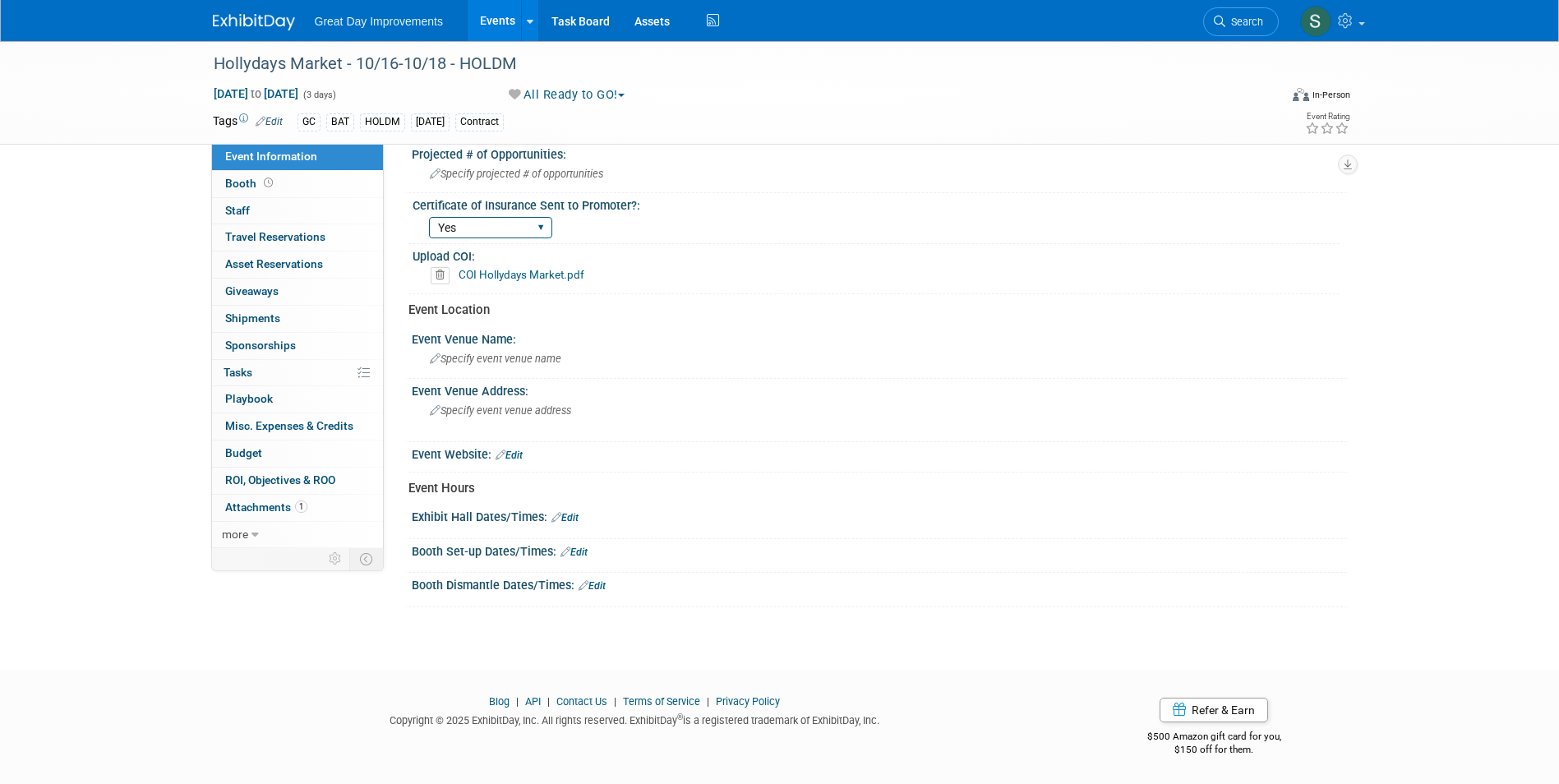
click at [508, 226] on select "Yes No Not Required" at bounding box center [490, 228] width 123 height 22
select select "No"
click at [429, 217] on select "Yes No Not Required" at bounding box center [490, 228] width 123 height 22
click at [241, 25] on img at bounding box center [253, 22] width 82 height 17
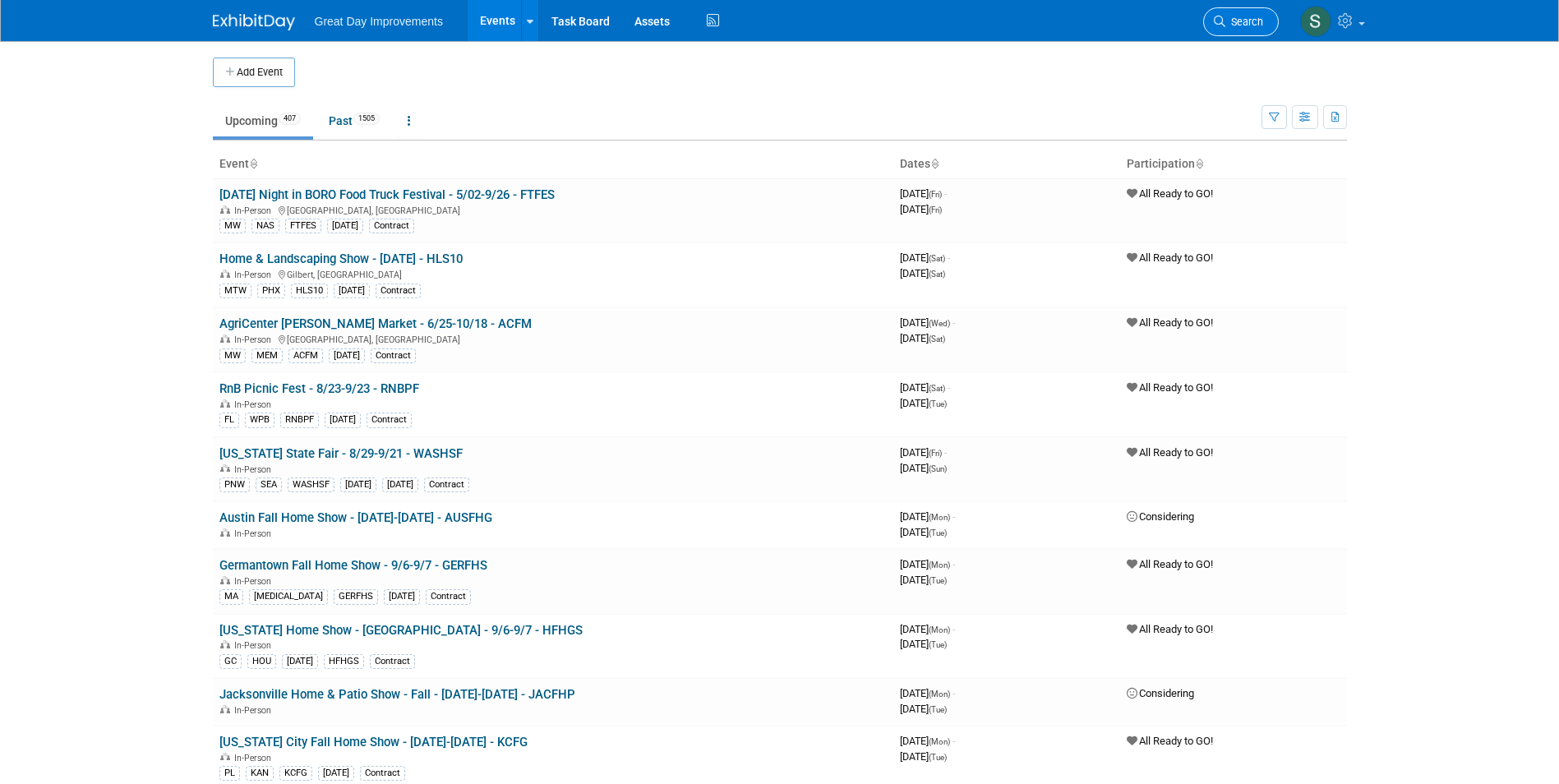
click at [1248, 22] on span "Search" at bounding box center [1244, 21] width 38 height 12
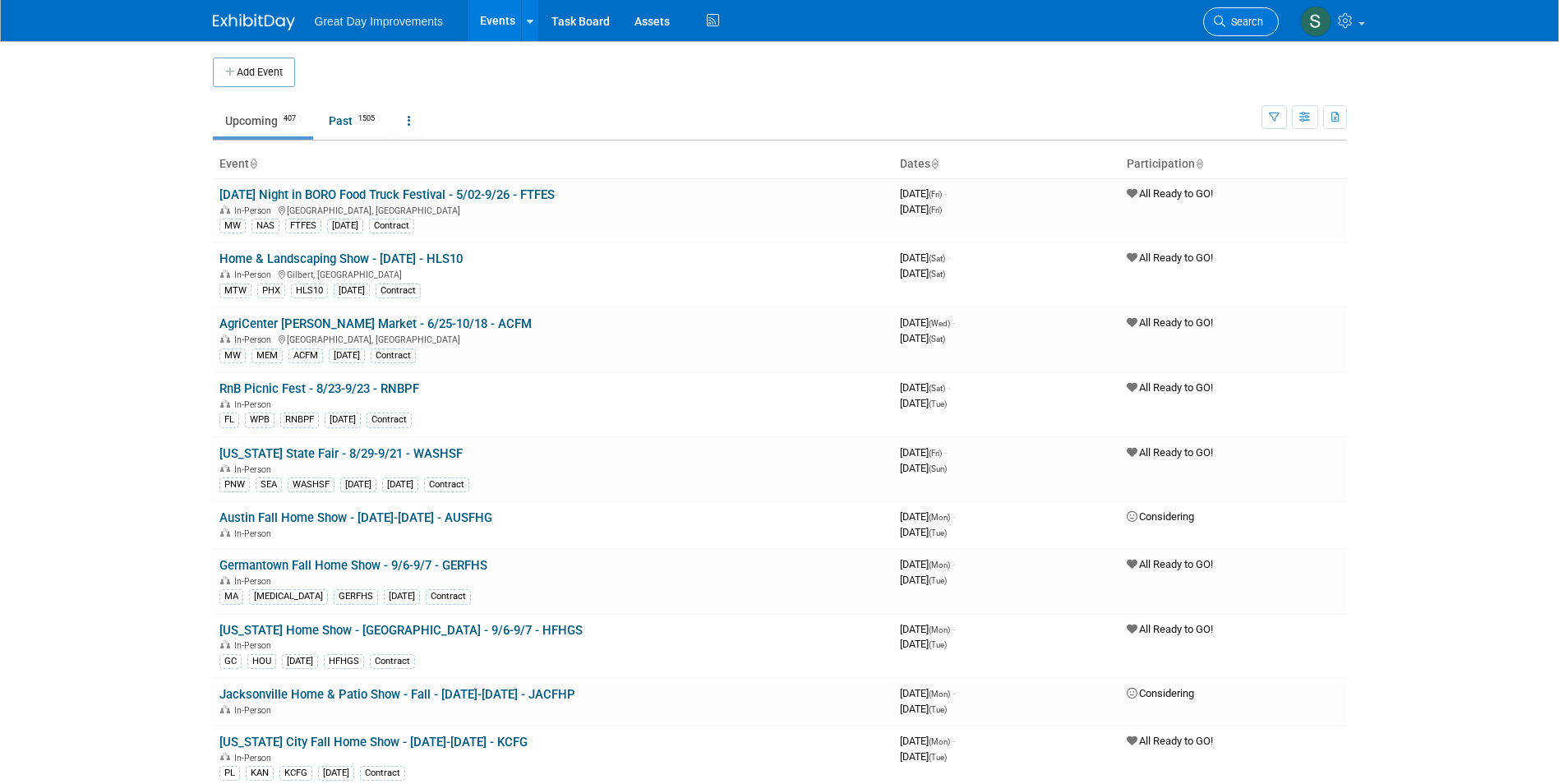
click at [1238, 16] on span "Search" at bounding box center [1244, 21] width 38 height 12
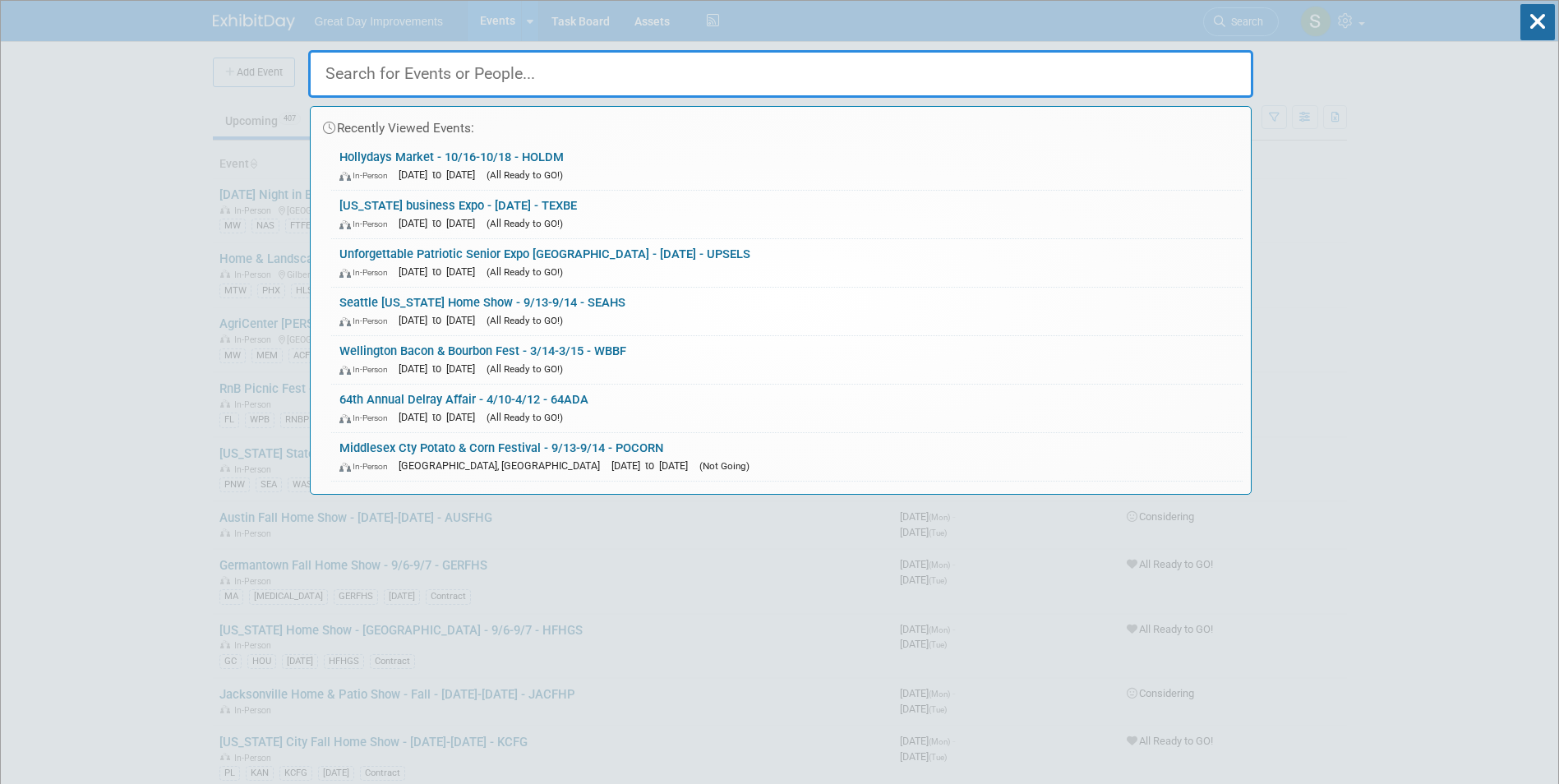
click at [528, 165] on link "Hollydays Market - 10/16-10/18 - HOLDM In-Person Oct 16, 2025 to Oct 18, 2025 (…" at bounding box center [787, 166] width 912 height 48
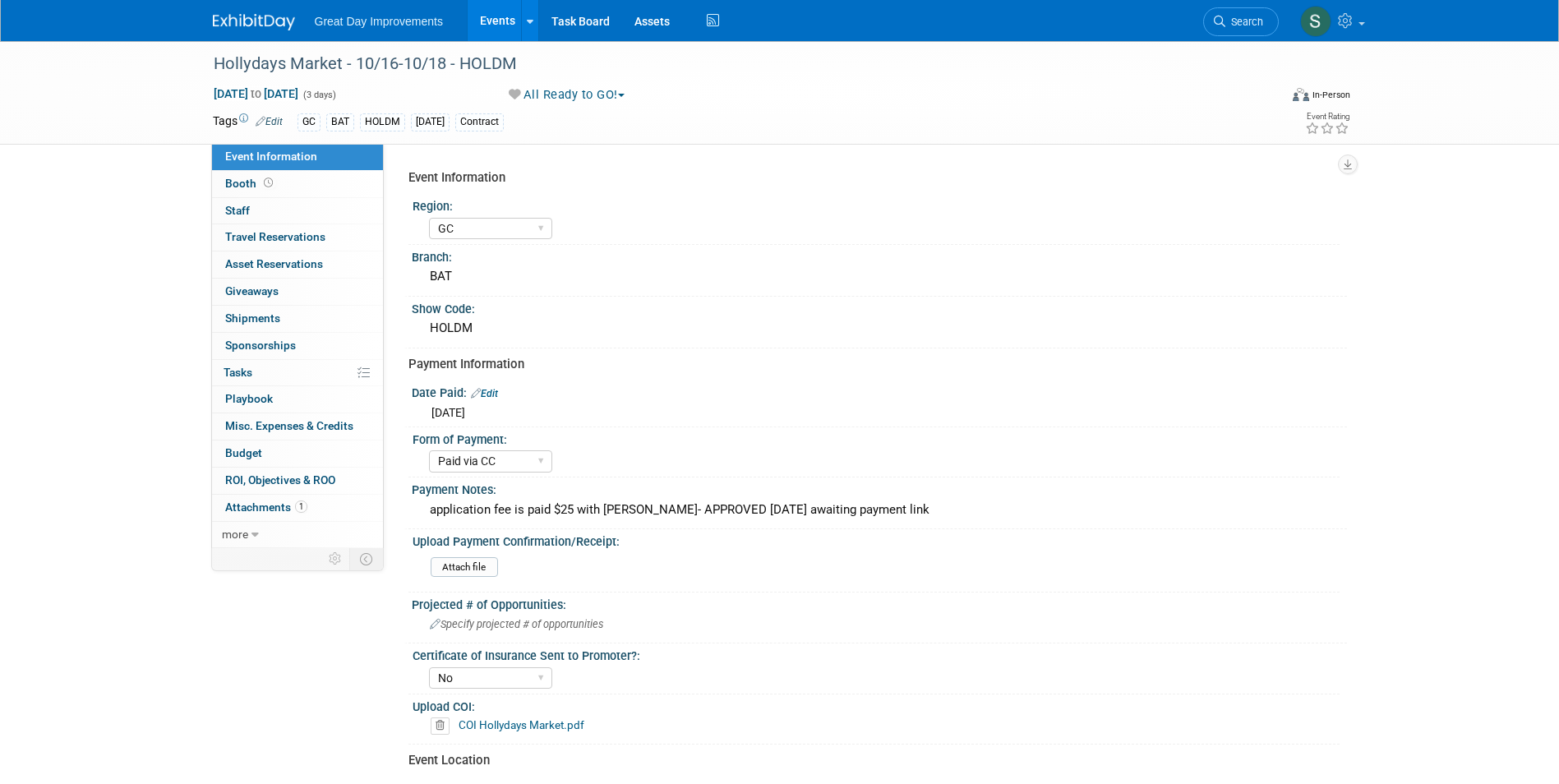
select select "GC"
select select "Paid via CC"
select select "No"
click at [444, 577] on div "Attach file" at bounding box center [882, 570] width 903 height 26
click at [468, 576] on input "file" at bounding box center [386, 567] width 224 height 18
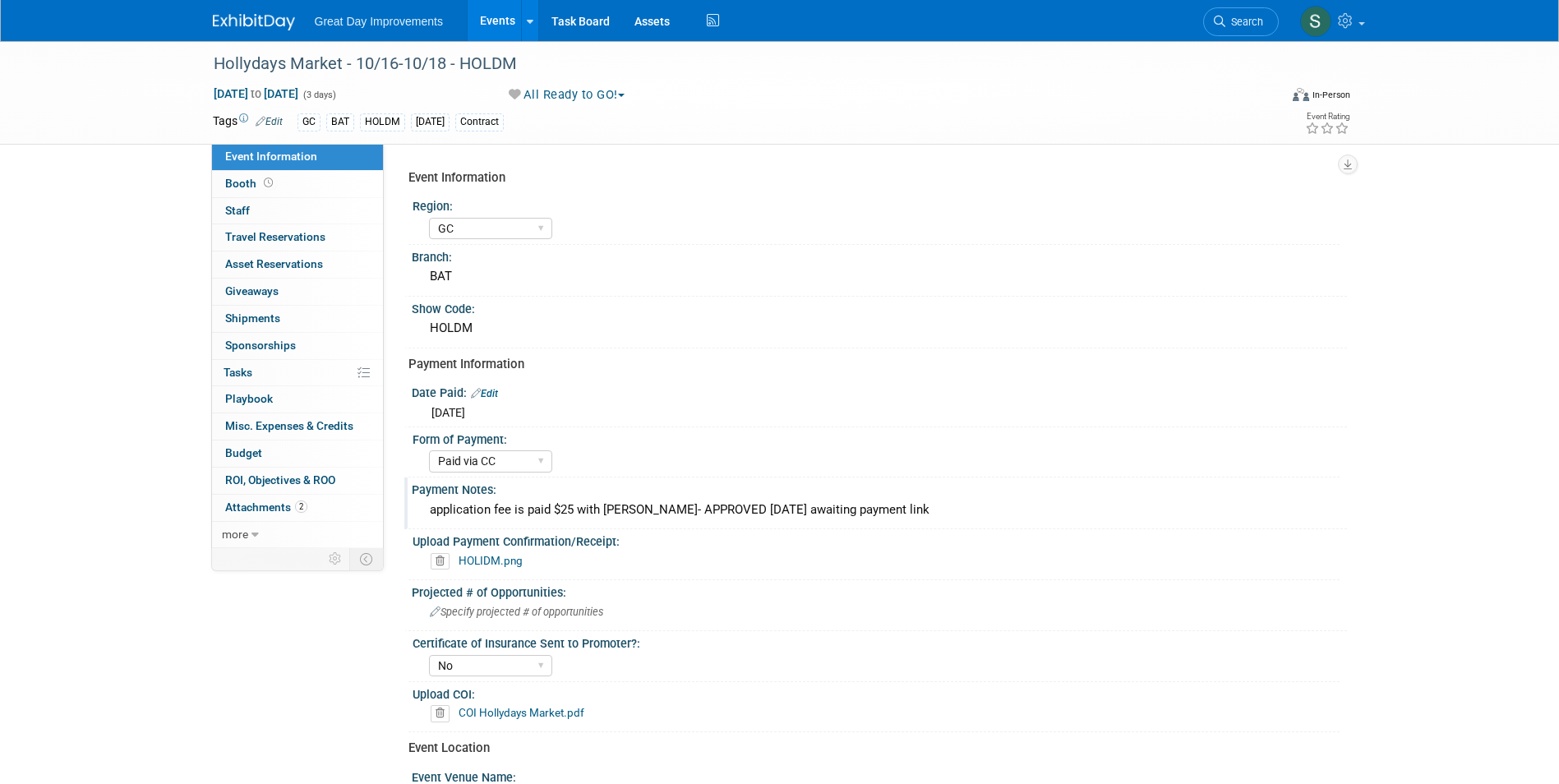
click at [539, 508] on div "application fee is paid $25 with [PERSON_NAME]- APPROVED [DATE] awaiting paymen…" at bounding box center [879, 510] width 911 height 26
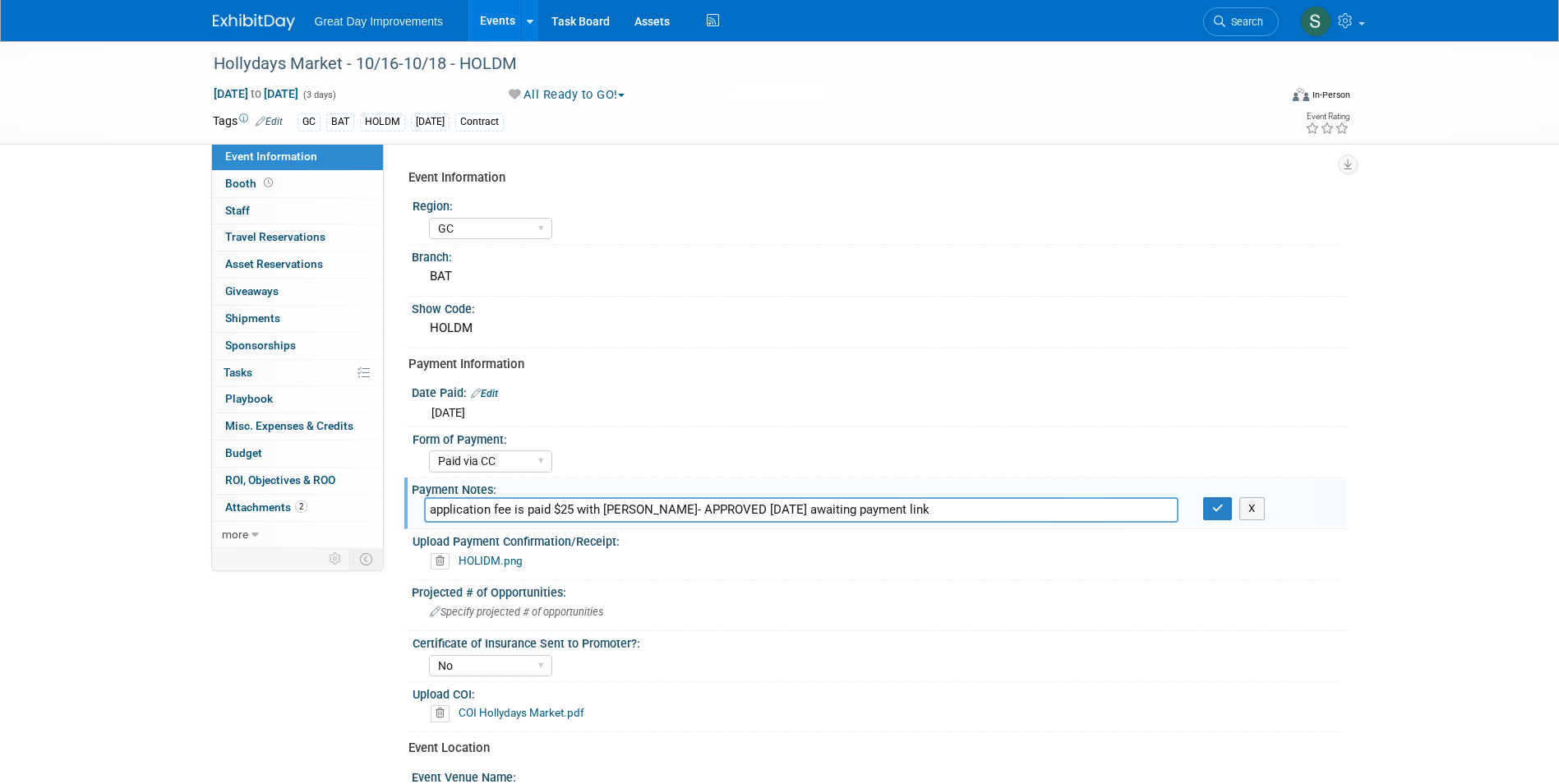
drag, startPoint x: 945, startPoint y: 519, endPoint x: 682, endPoint y: 517, distance: 263.0
click at [682, 517] on input "application fee is paid $25 with [PERSON_NAME]- APPROVED [DATE] awaiting paymen…" at bounding box center [802, 510] width 755 height 26
type input "application fee is paid $25 with [PERSON_NAME]- paid in full 9/10"
click at [1208, 511] on button "button" at bounding box center [1218, 508] width 30 height 23
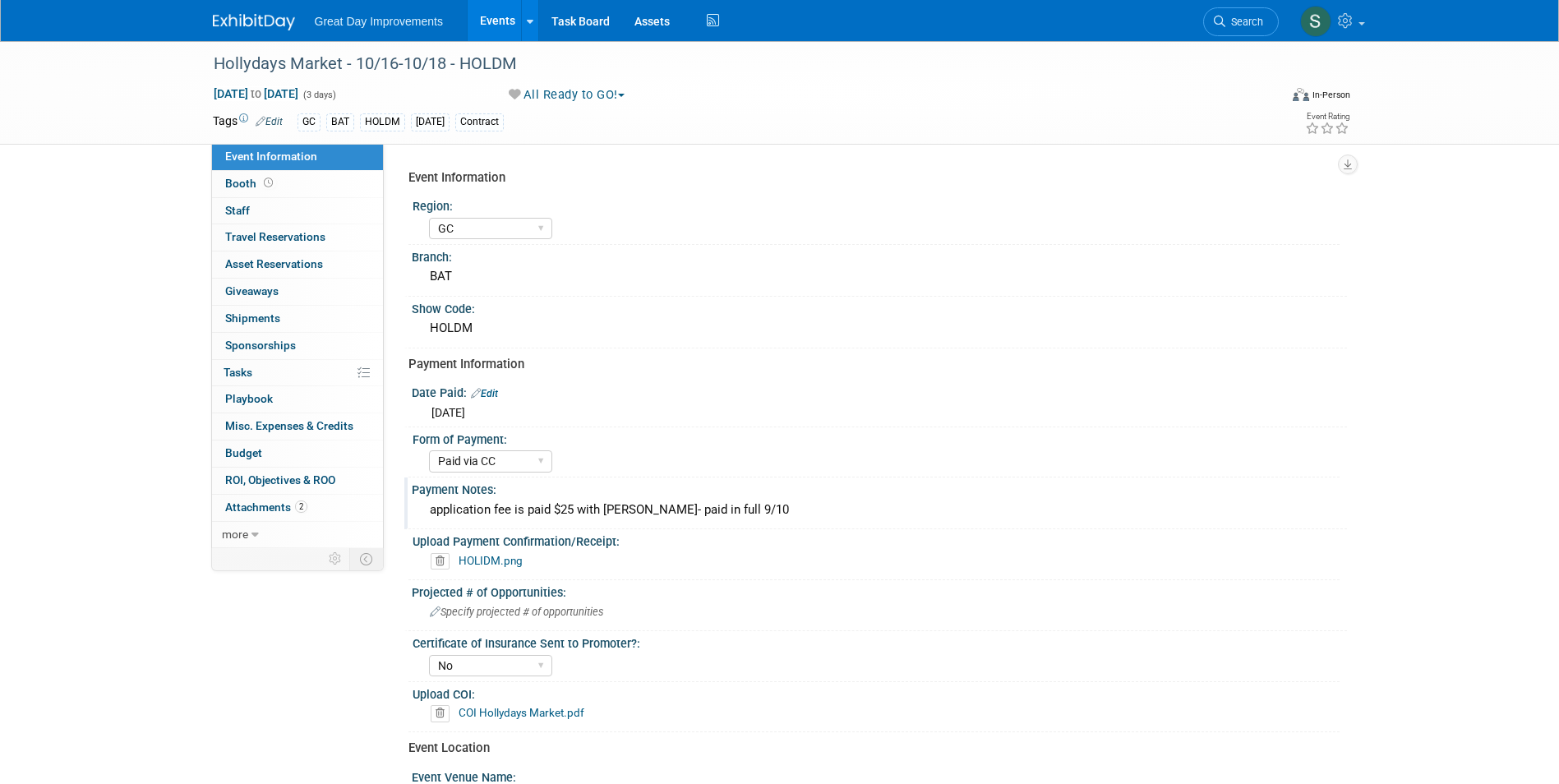
click at [256, 35] on div "Great Day Improvements Events Add Event Bulk Upload Events Shareable Event Boar…" at bounding box center [780, 20] width 1134 height 41
click at [254, 18] on img at bounding box center [253, 22] width 82 height 17
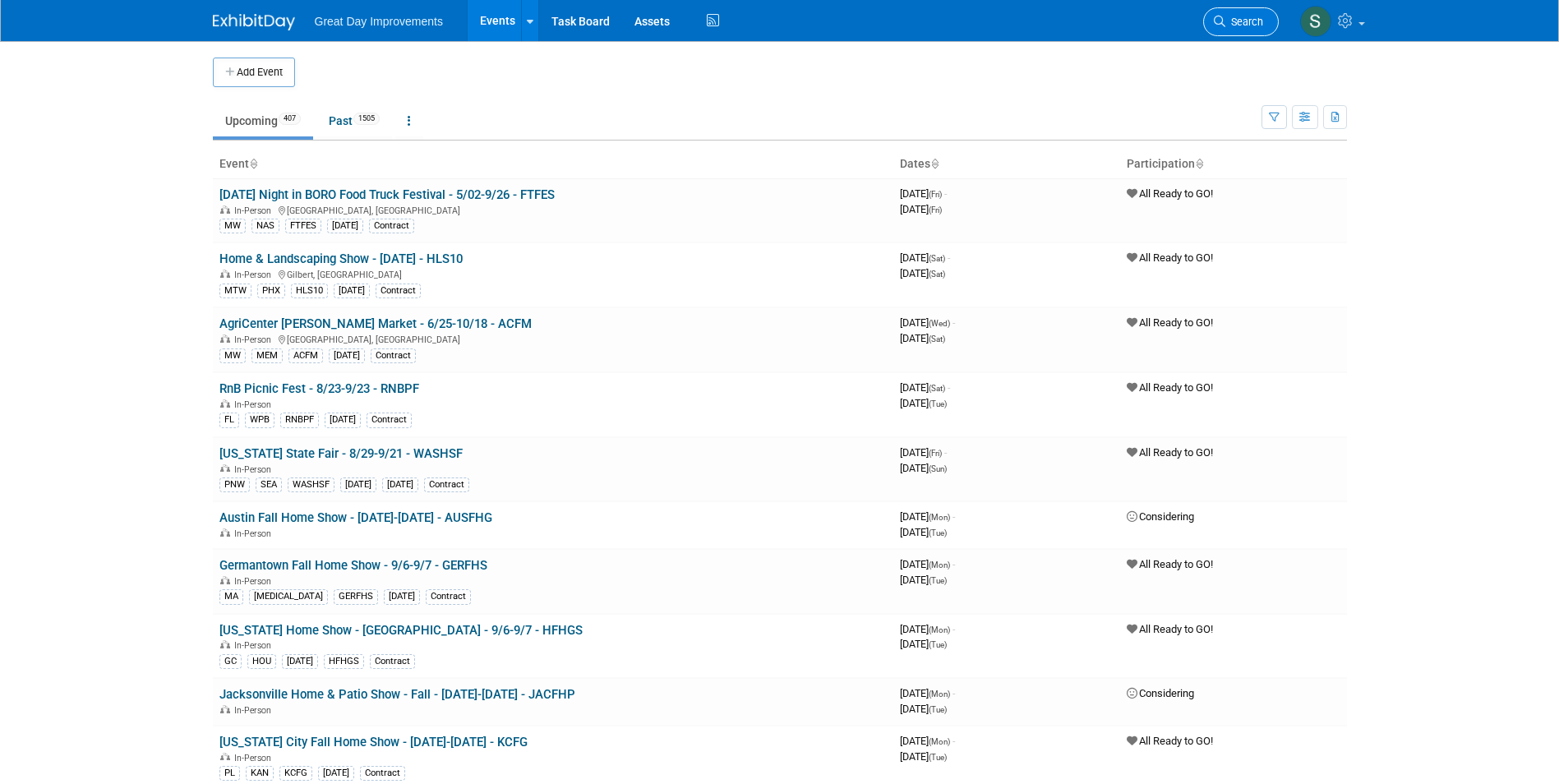
click at [1226, 34] on link "Search" at bounding box center [1241, 21] width 76 height 29
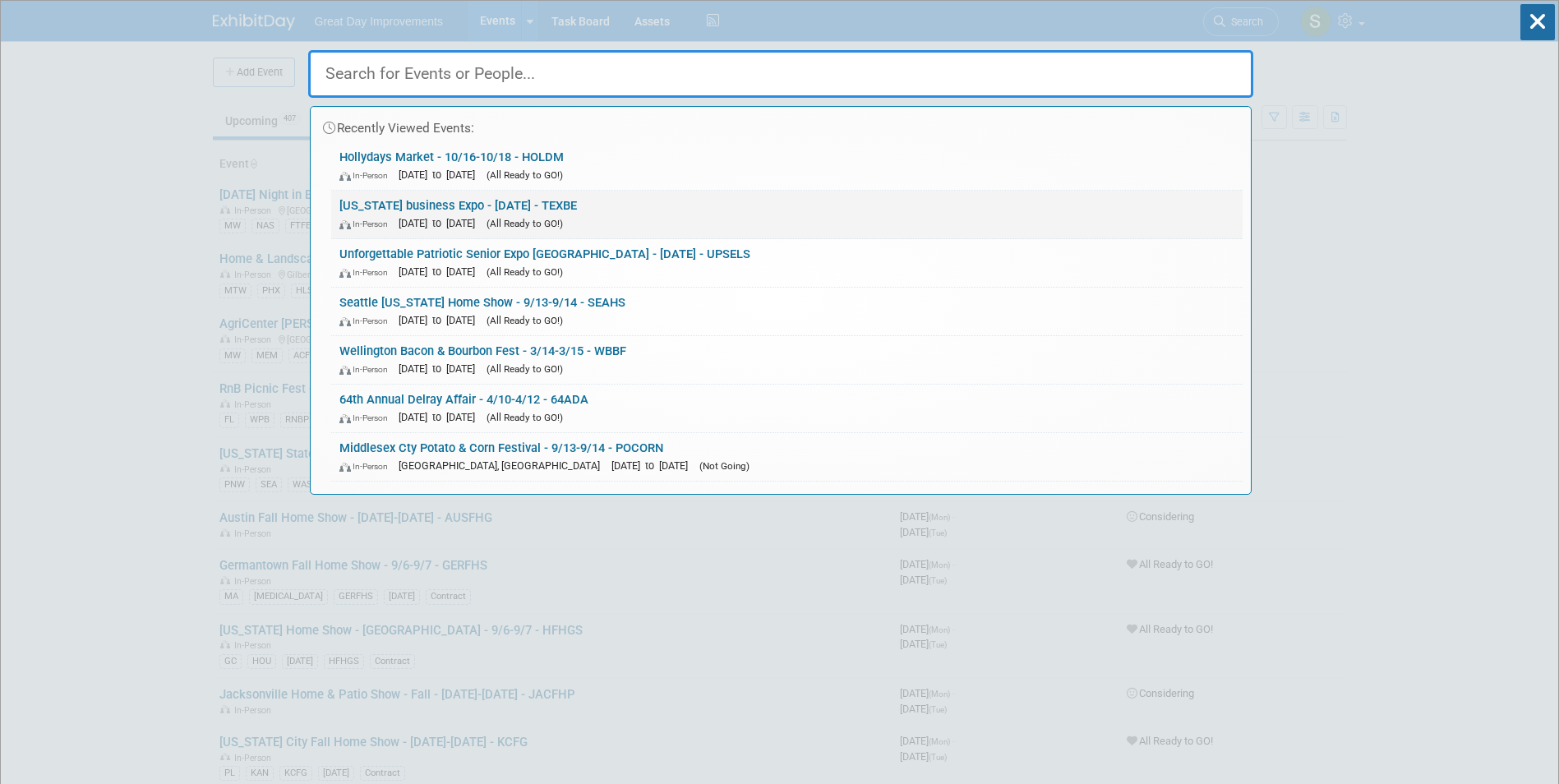
click at [418, 221] on span "[DATE] to [DATE]" at bounding box center [441, 223] width 85 height 12
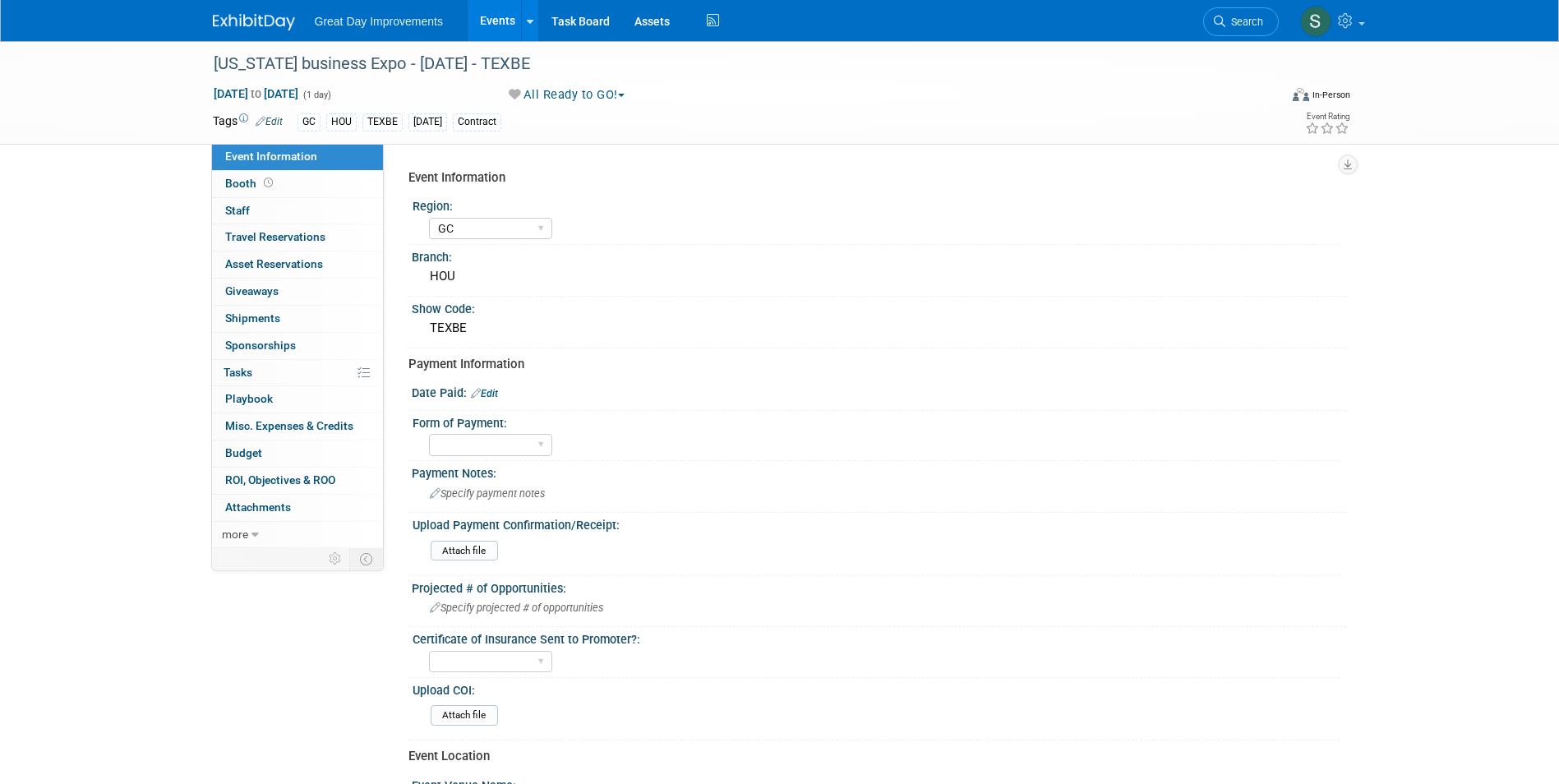
select select "GC"
